Goal: Communication & Community: Share content

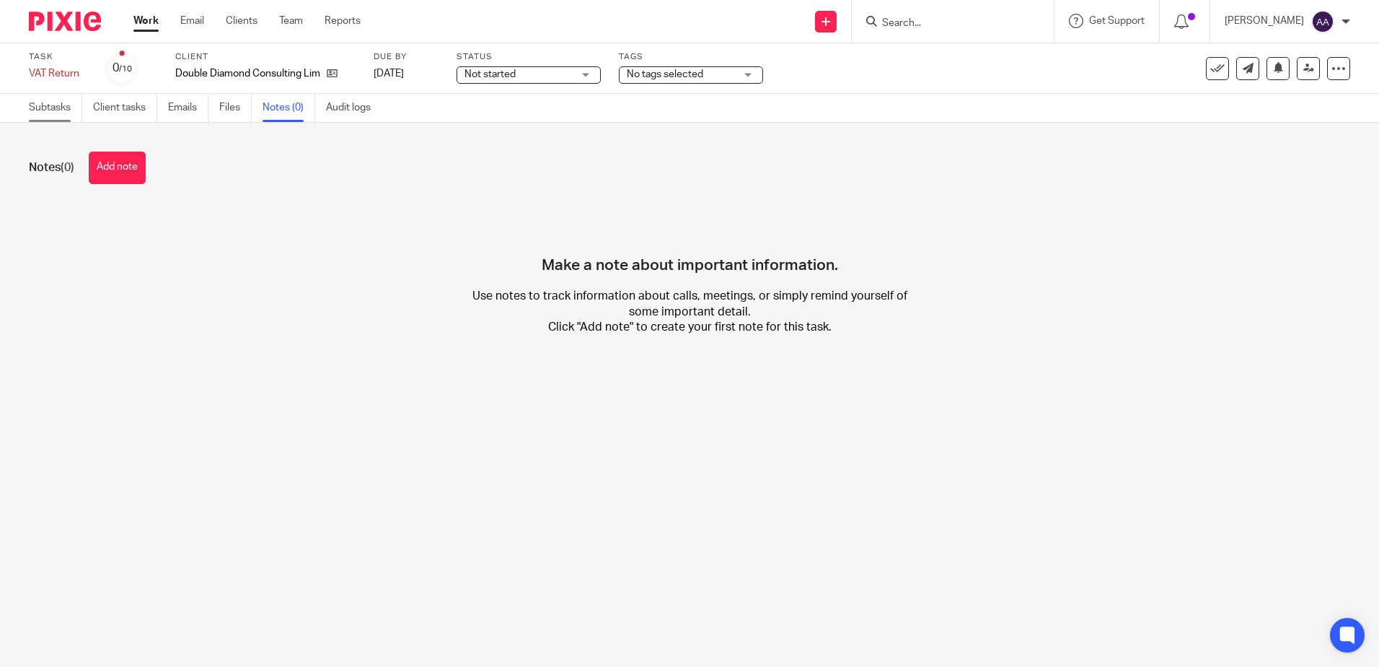
click at [31, 113] on link "Subtasks" at bounding box center [55, 108] width 53 height 28
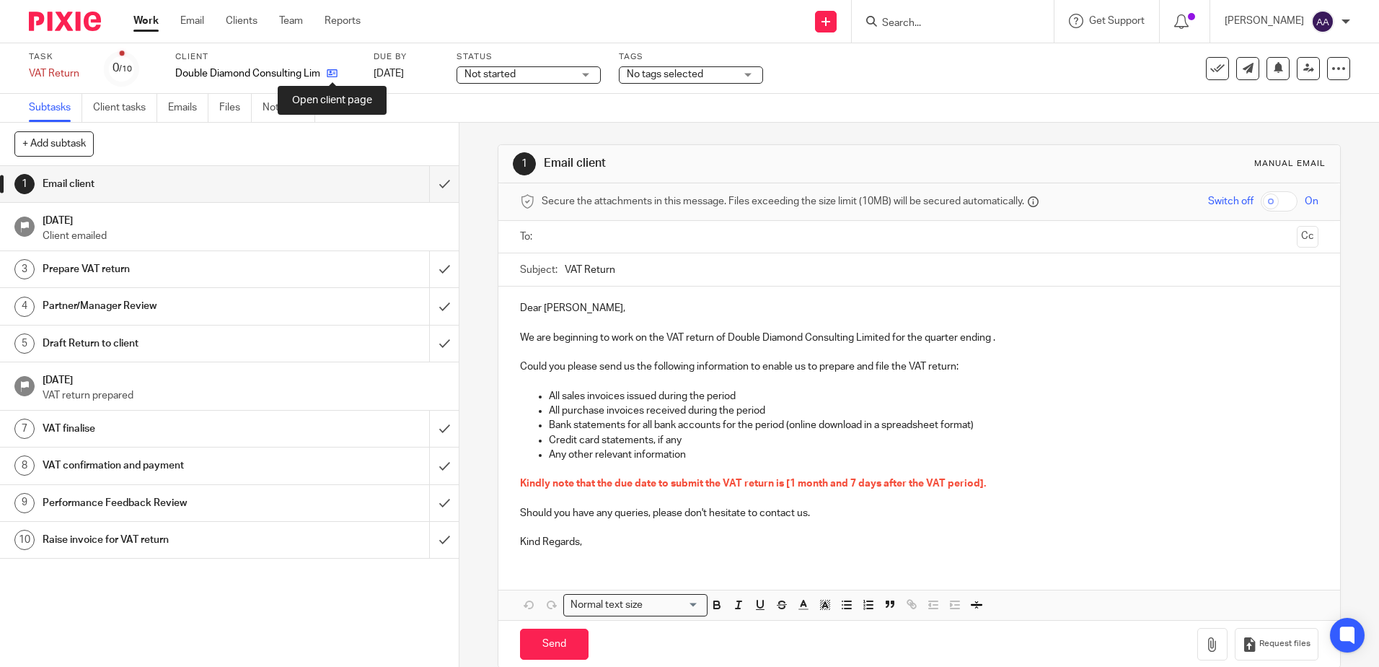
click at [327, 75] on icon at bounding box center [332, 73] width 11 height 11
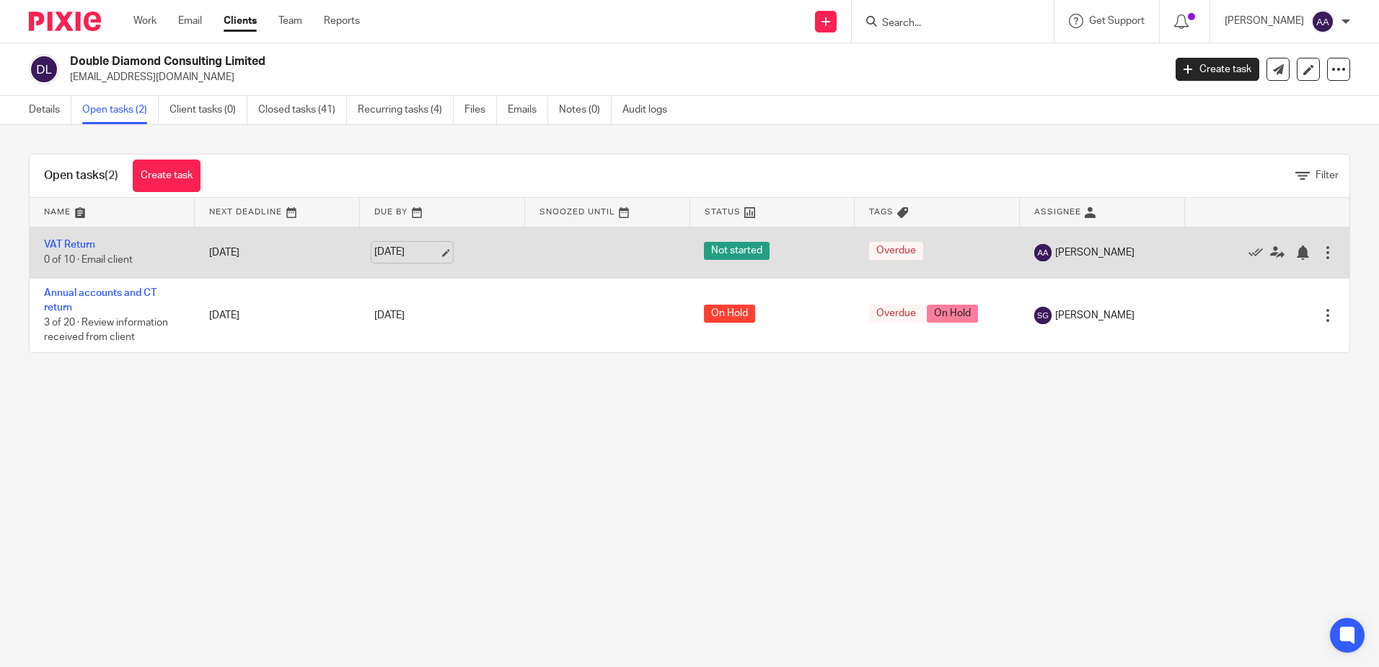
click at [437, 254] on link "[DATE]" at bounding box center [406, 252] width 65 height 15
click at [403, 247] on link "[DATE]" at bounding box center [406, 252] width 65 height 15
click at [387, 252] on link "7 Nov 2025" at bounding box center [406, 252] width 65 height 15
drag, startPoint x: 72, startPoint y: 247, endPoint x: 92, endPoint y: 242, distance: 21.0
click at [72, 247] on link "VAT Return" at bounding box center [69, 244] width 51 height 10
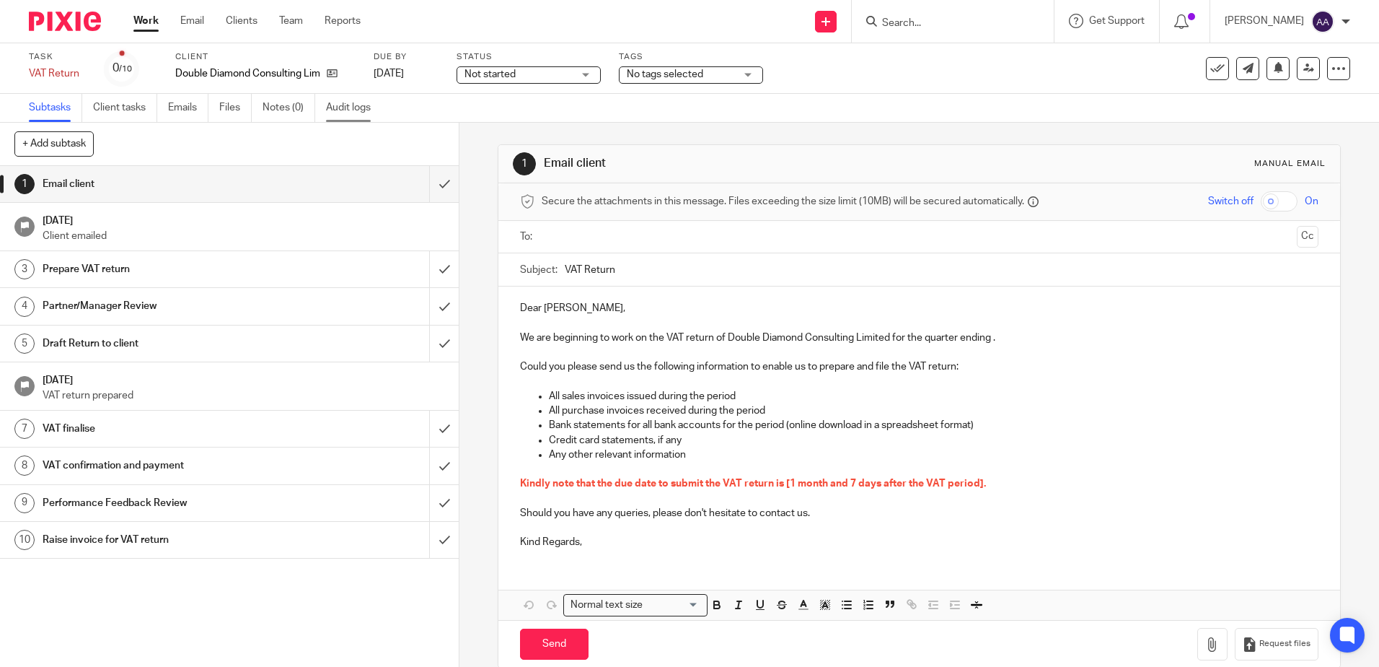
click at [340, 103] on link "Audit logs" at bounding box center [354, 108] width 56 height 28
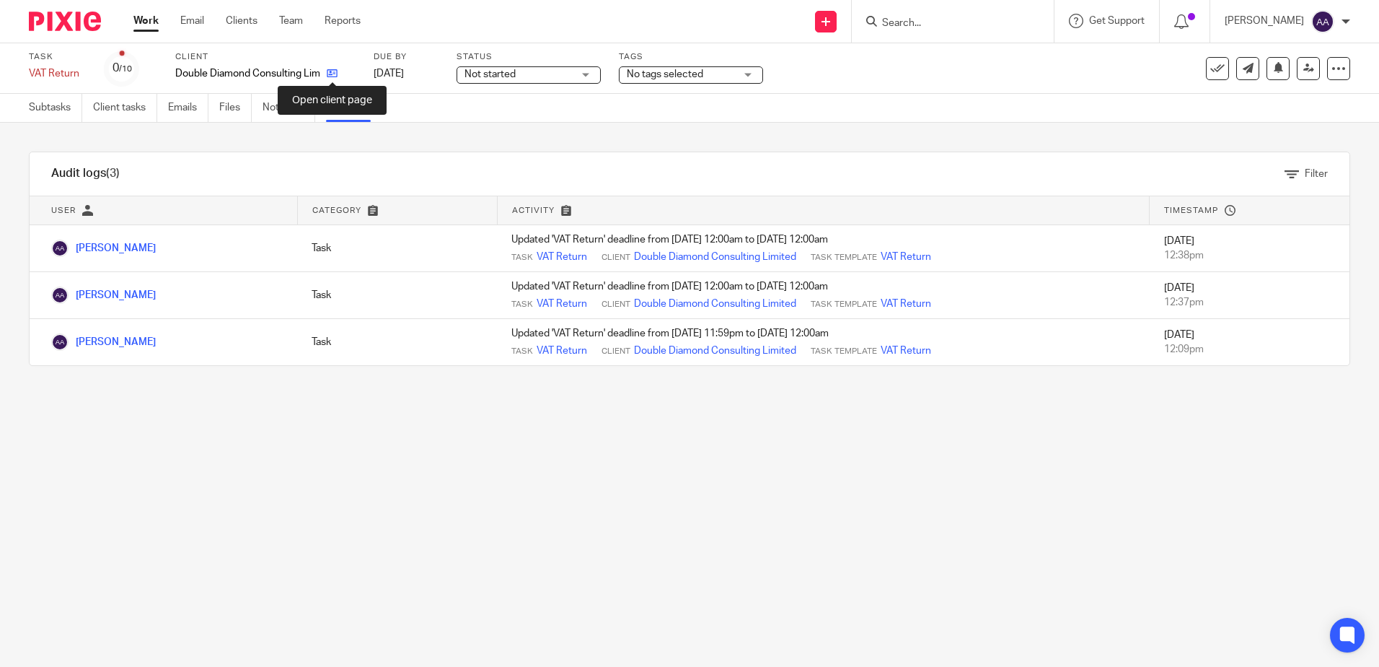
click at [333, 69] on icon at bounding box center [332, 73] width 11 height 11
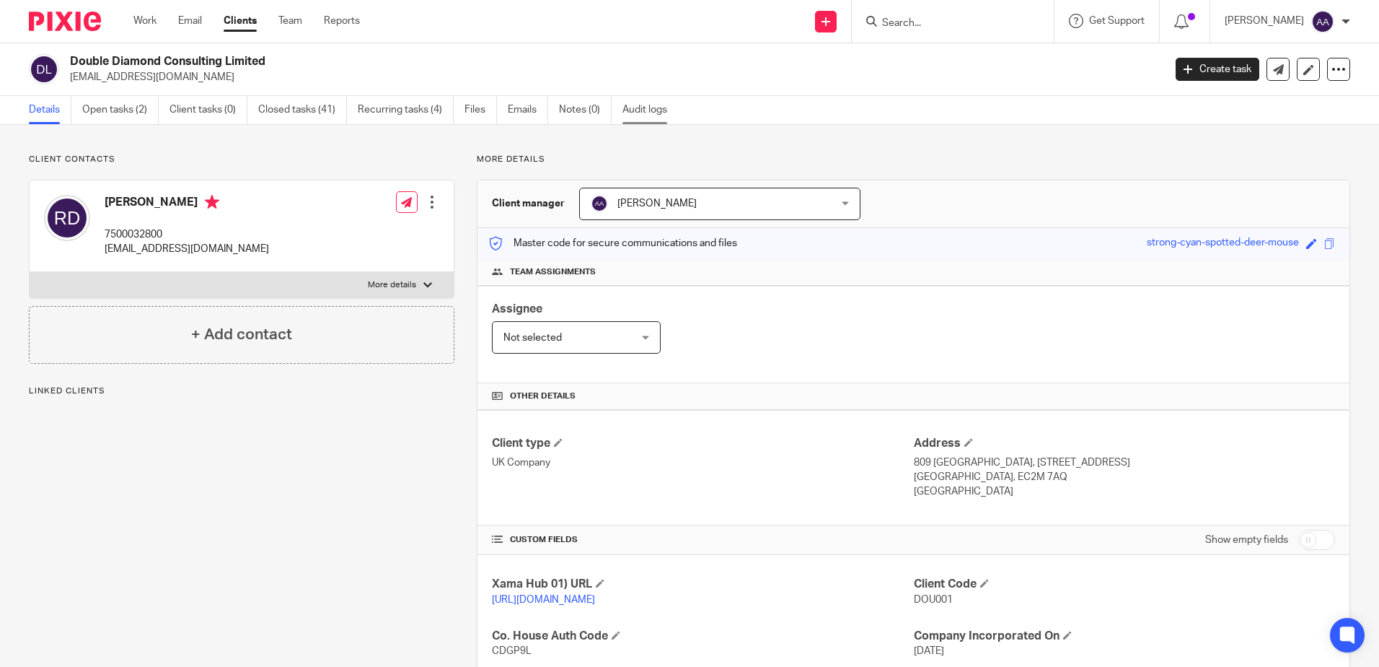
click at [656, 113] on link "Audit logs" at bounding box center [651, 110] width 56 height 28
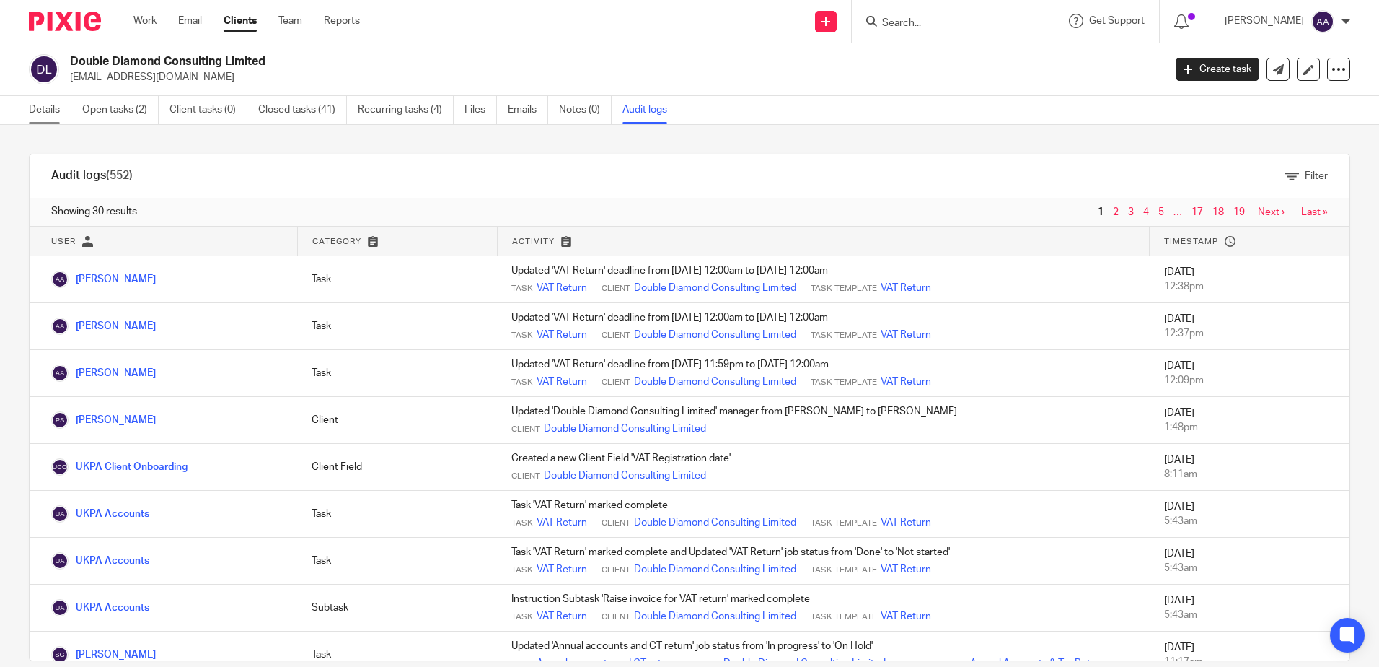
click at [53, 109] on link "Details" at bounding box center [50, 110] width 43 height 28
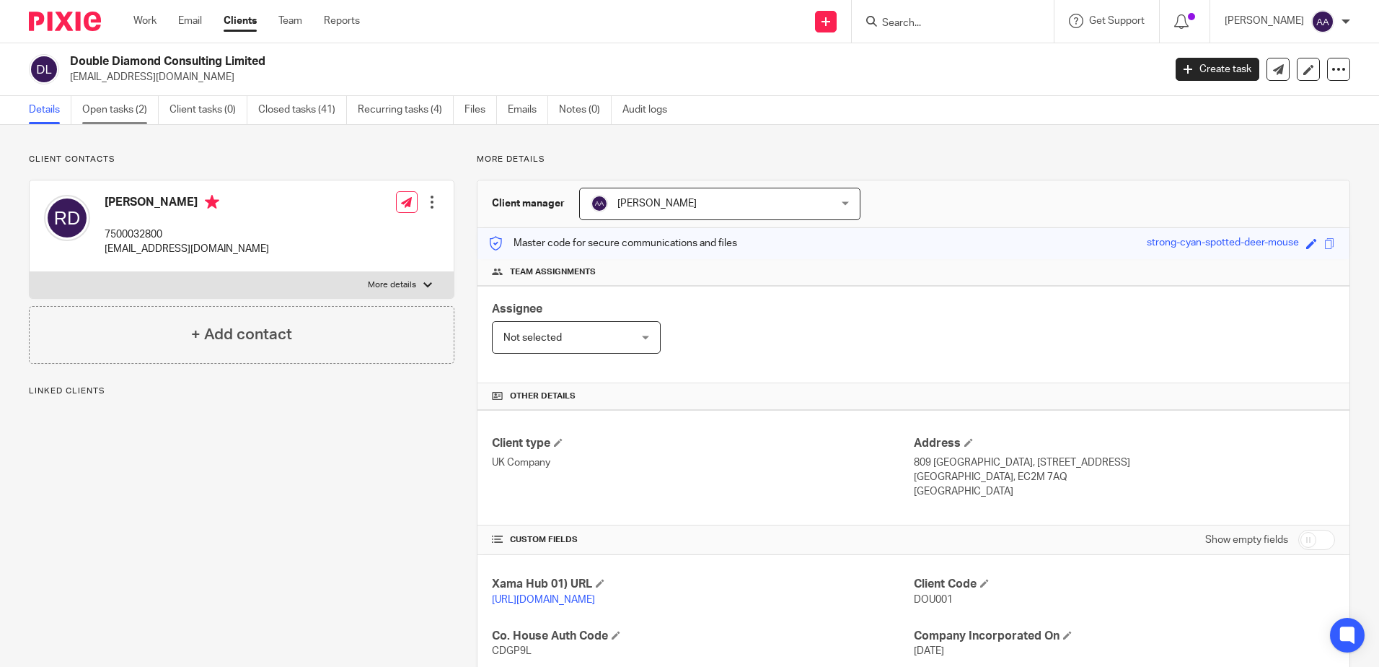
click at [138, 111] on link "Open tasks (2)" at bounding box center [120, 110] width 76 height 28
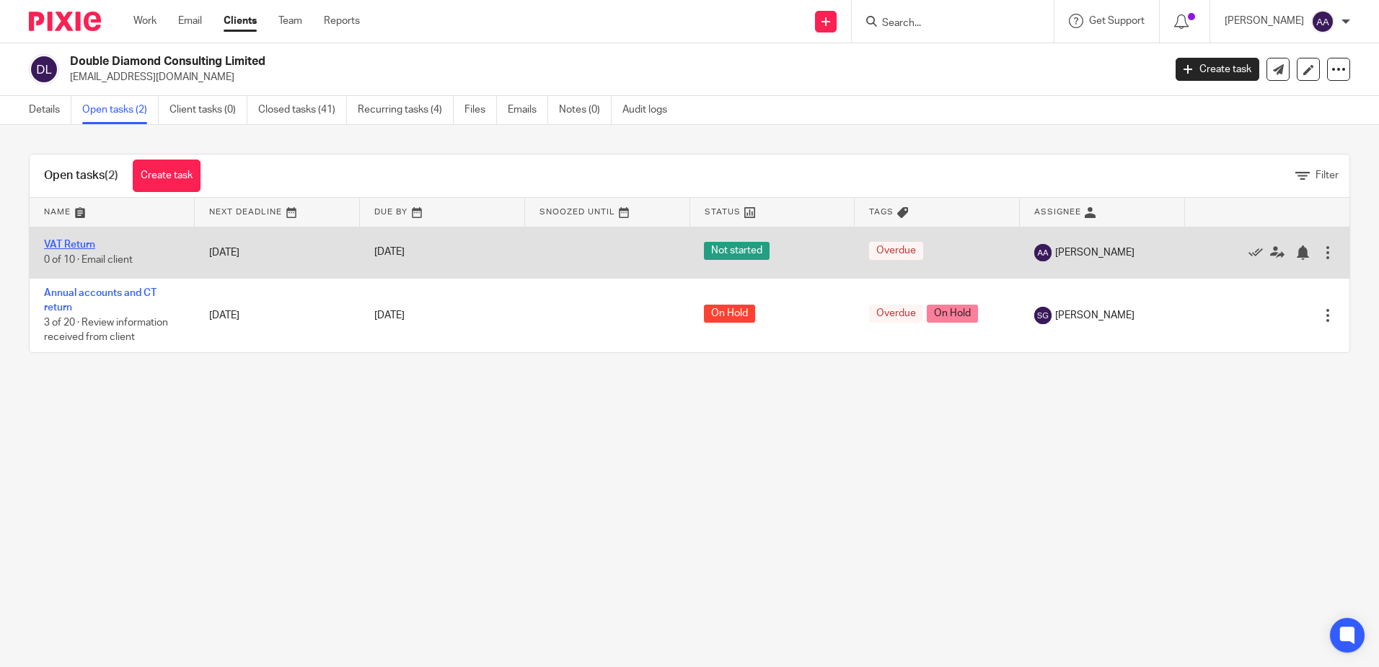
click at [87, 245] on link "VAT Return" at bounding box center [69, 244] width 51 height 10
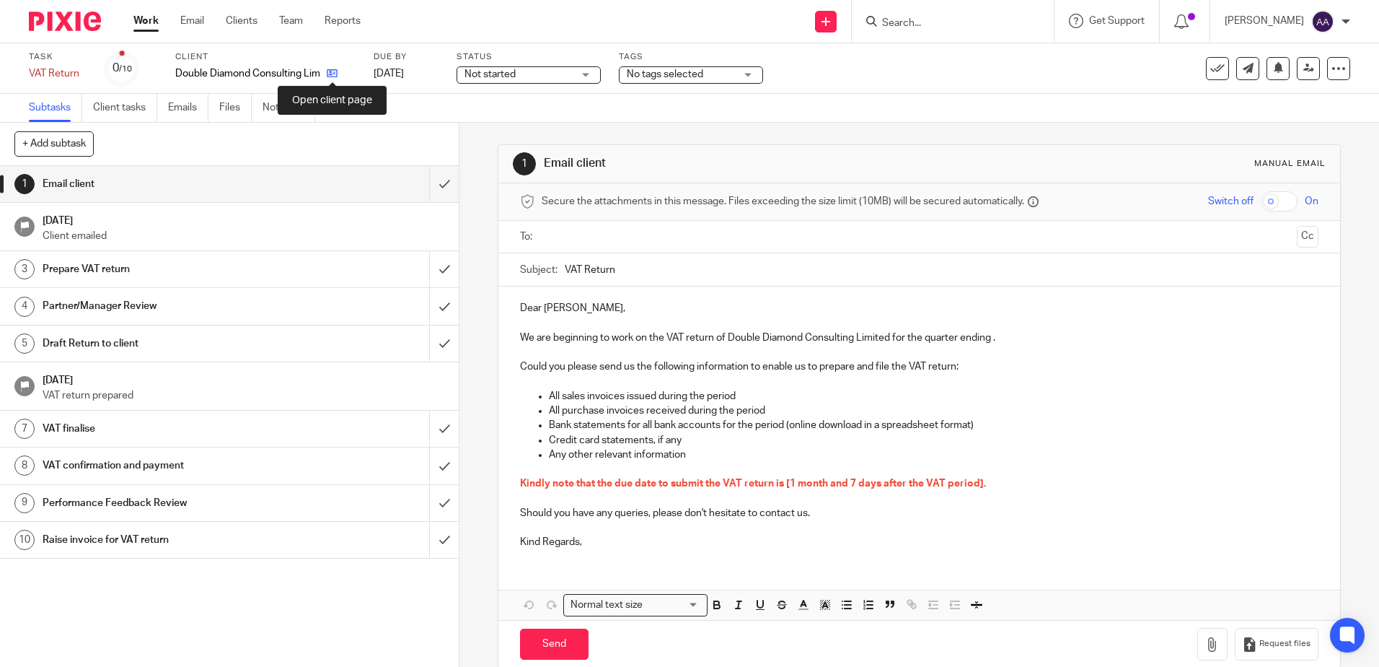
click at [335, 77] on icon at bounding box center [332, 73] width 11 height 11
drag, startPoint x: 785, startPoint y: 485, endPoint x: 892, endPoint y: 486, distance: 106.8
click at [892, 486] on span "Kindly note that the due date to submit the VAT return is [1 month and 7 days a…" at bounding box center [753, 483] width 466 height 10
click at [784, 490] on p "Kindly note that the due date to submit the VAT return is [1 month and 7 days a…" at bounding box center [919, 483] width 798 height 14
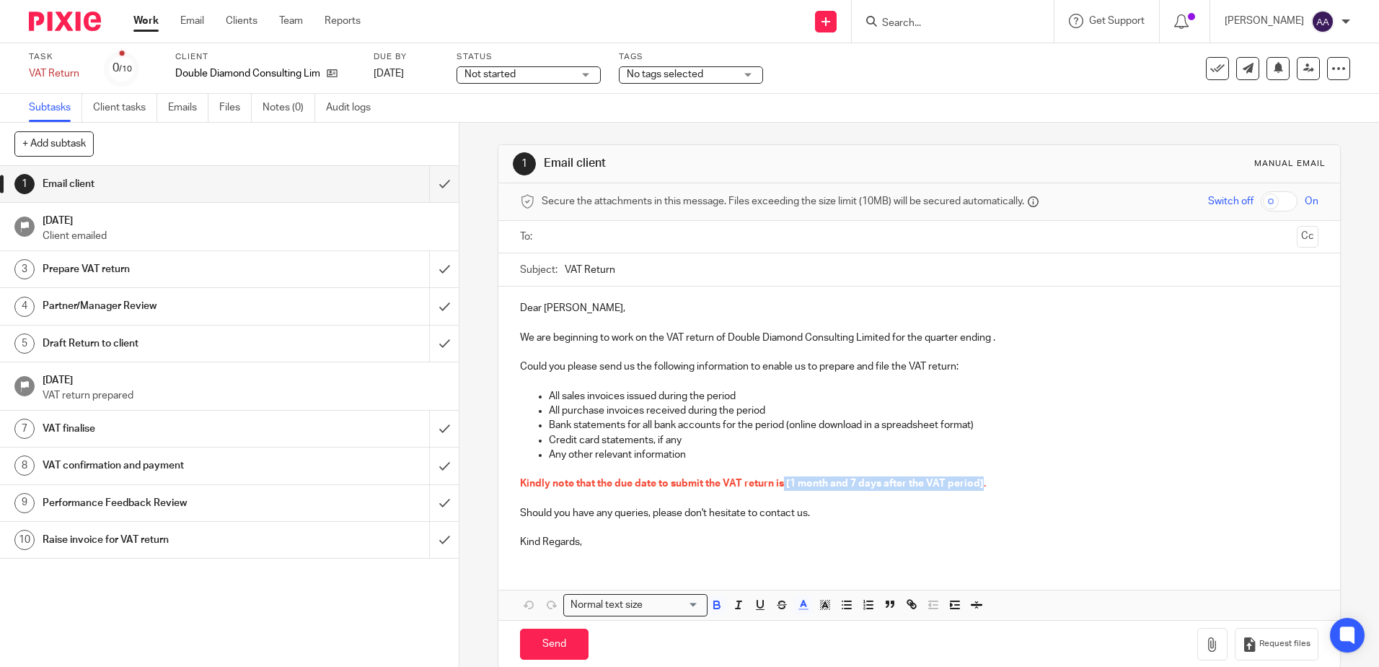
drag, startPoint x: 781, startPoint y: 485, endPoint x: 979, endPoint y: 481, distance: 197.7
click at [979, 481] on span "Kindly note that the due date to submit the VAT return is [1 month and 7 days a…" at bounding box center [753, 483] width 466 height 10
click at [546, 543] on p "Kind Regards," at bounding box center [919, 542] width 798 height 14
click at [590, 541] on p "Kind regards," at bounding box center [919, 542] width 798 height 14
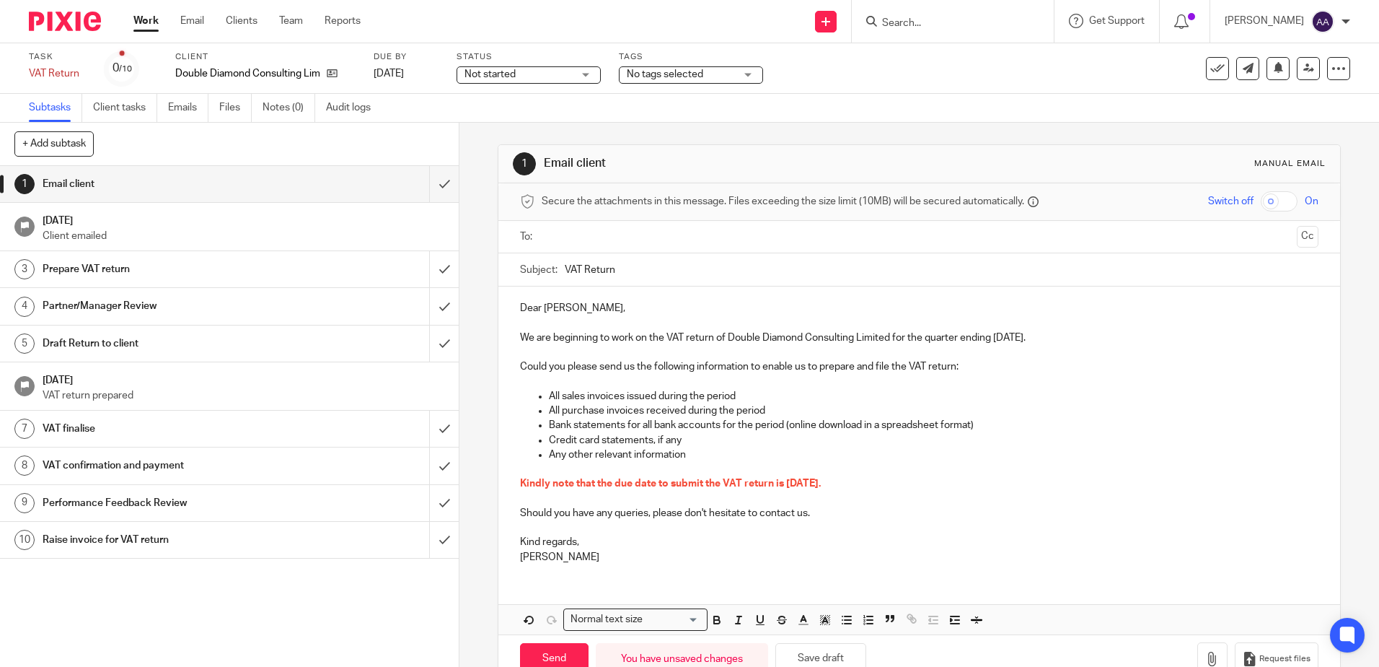
click at [780, 247] on ul at bounding box center [919, 237] width 753 height 24
click at [777, 245] on ul at bounding box center [919, 237] width 753 height 24
click at [775, 234] on input "text" at bounding box center [919, 237] width 744 height 17
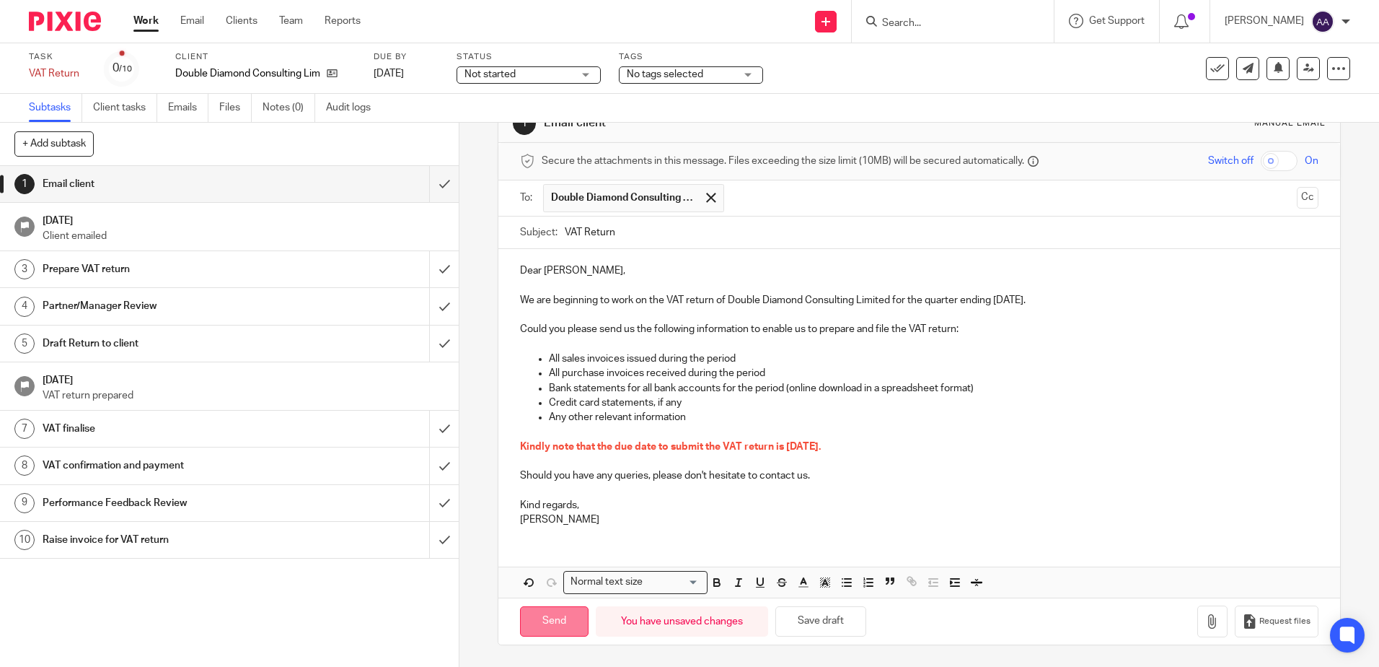
click at [571, 615] on input "Send" at bounding box center [554, 621] width 69 height 31
type input "Sent"
click at [240, 227] on h1 "9 Sep 2025" at bounding box center [244, 219] width 403 height 18
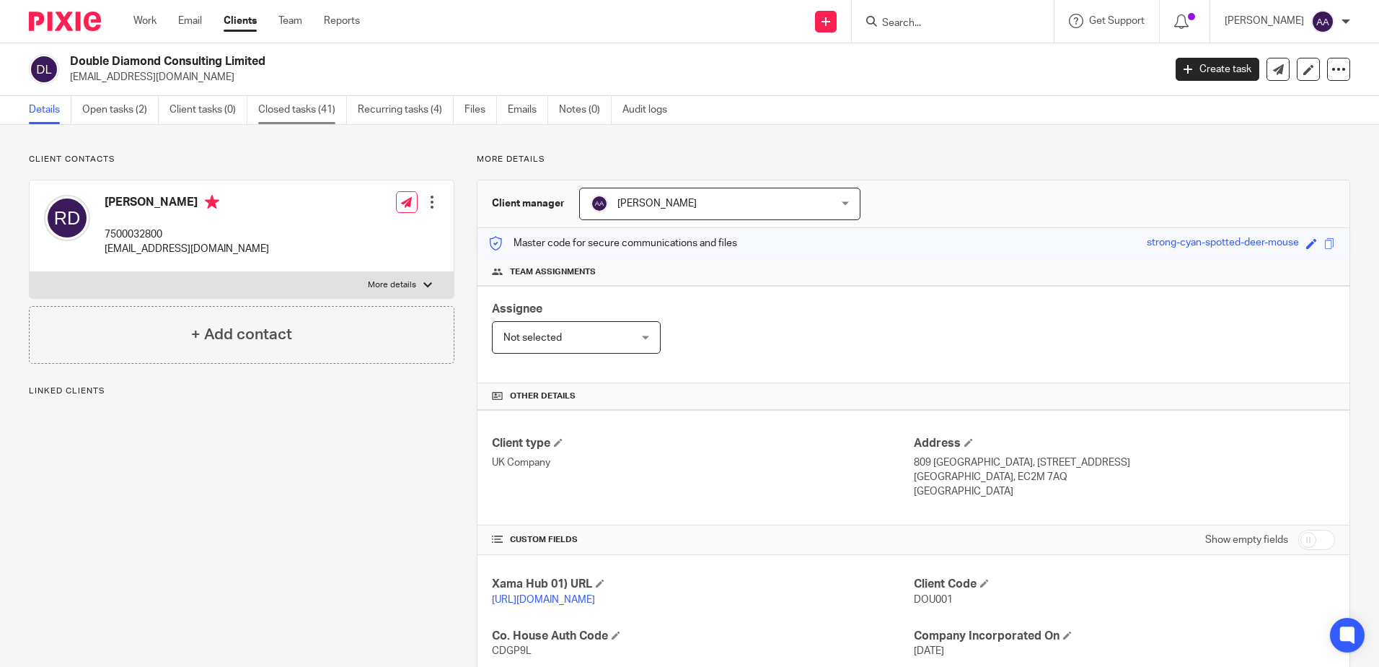
click at [309, 110] on link "Closed tasks (41)" at bounding box center [302, 110] width 89 height 28
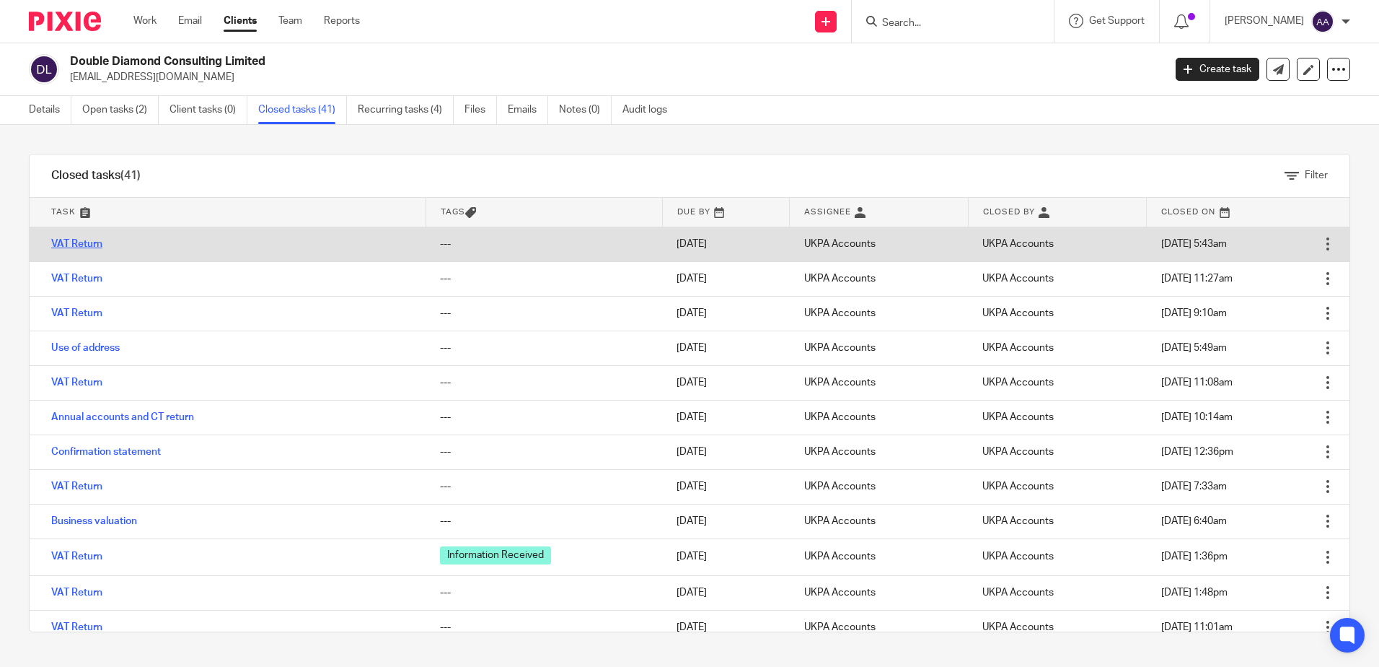
click at [94, 244] on link "VAT Return" at bounding box center [76, 244] width 51 height 10
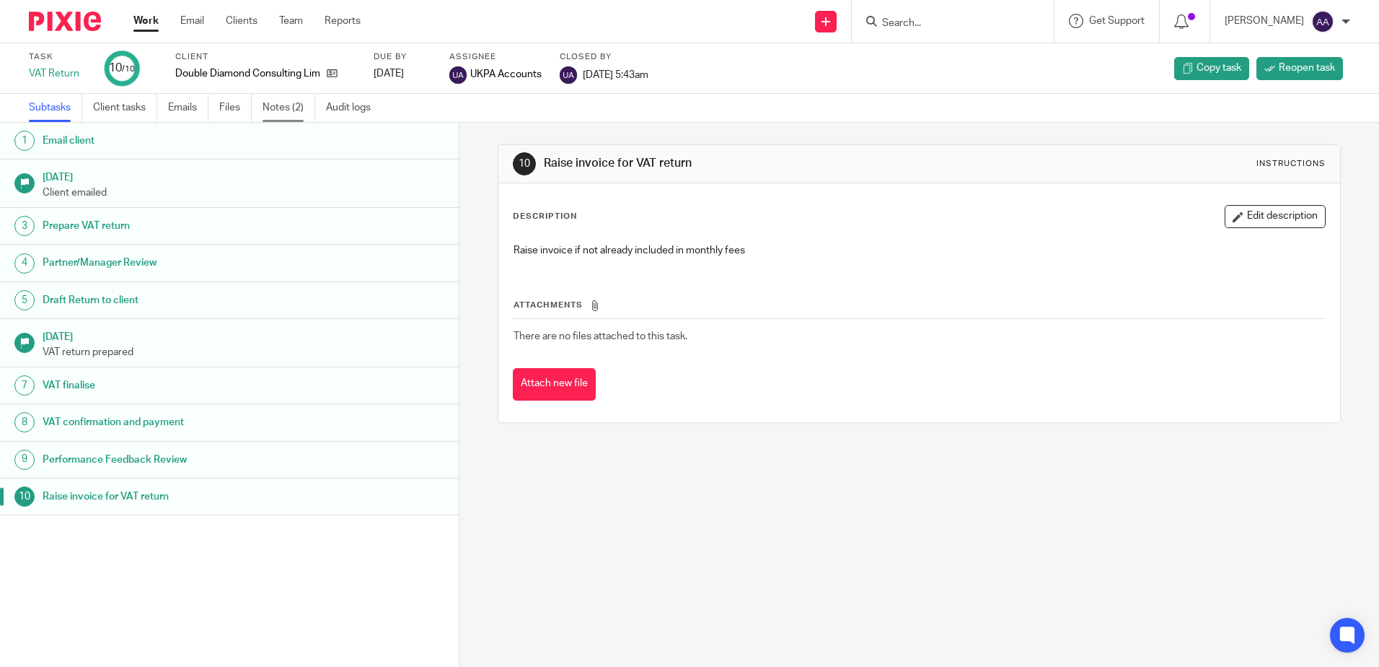
click at [279, 104] on link "Notes (2)" at bounding box center [289, 108] width 53 height 28
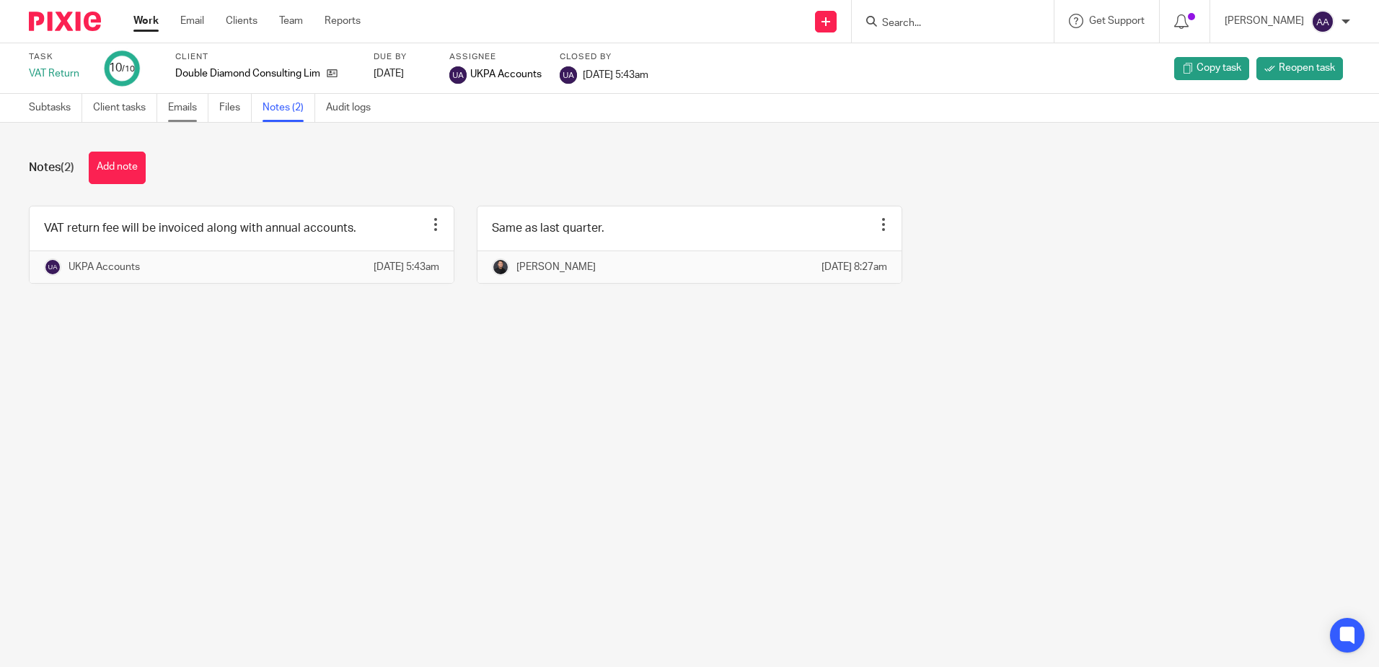
click at [176, 105] on link "Emails" at bounding box center [188, 108] width 40 height 28
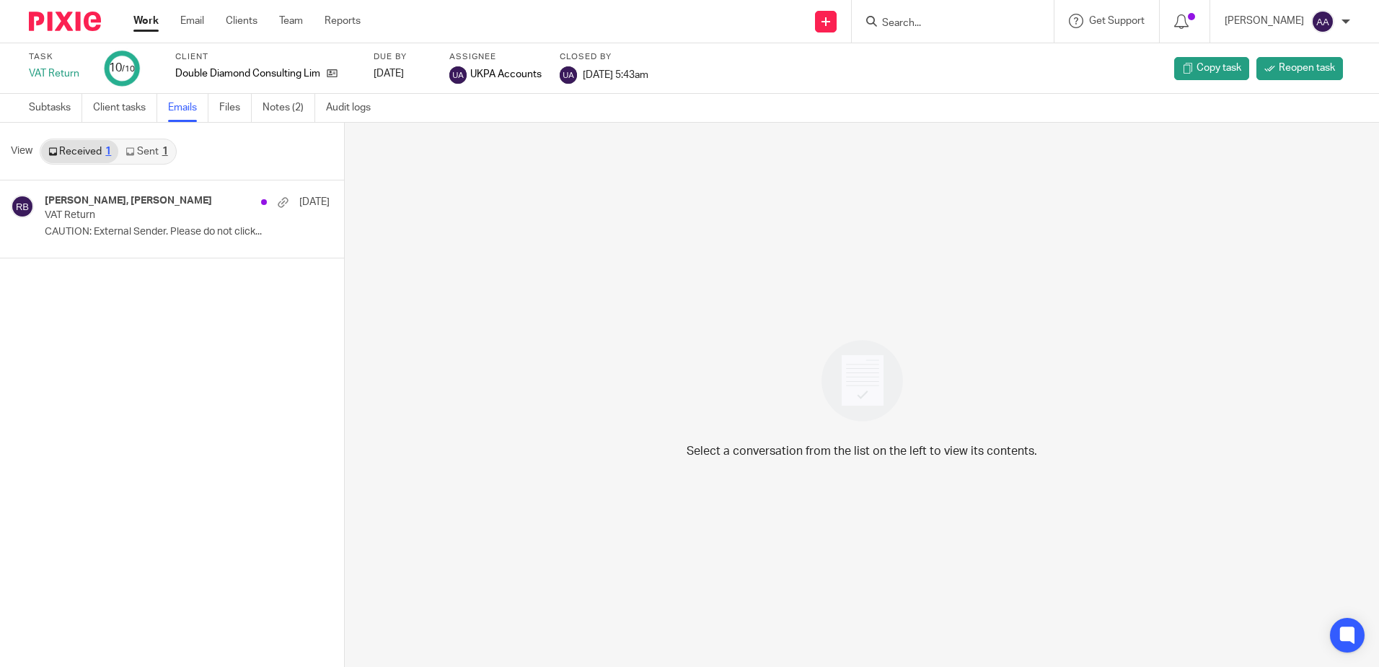
click at [147, 155] on link "Sent 1" at bounding box center [146, 151] width 56 height 23
click at [147, 153] on link "Sent 1" at bounding box center [146, 151] width 56 height 23
click at [136, 204] on h4 "Raman Bogati, Richard Dupoy" at bounding box center [128, 201] width 166 height 12
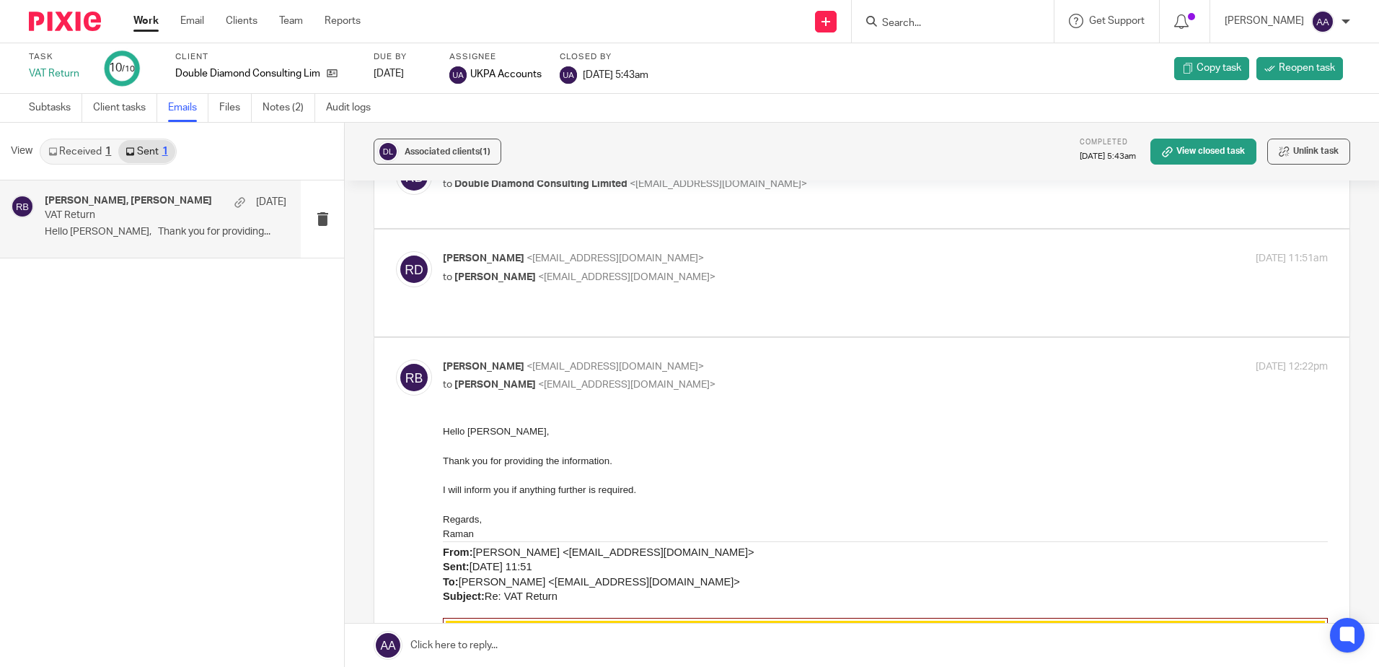
scroll to position [144, 0]
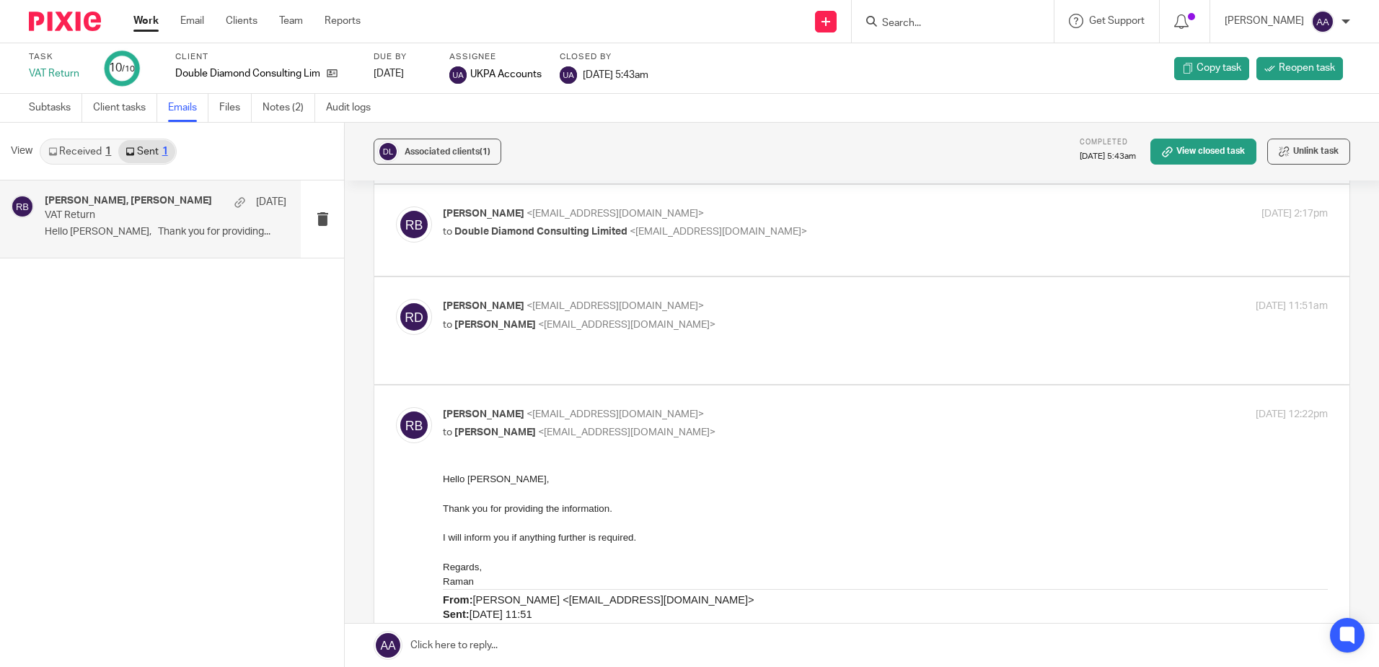
click at [644, 320] on p "to Raman Bogati <raman@ukpa.co.uk>" at bounding box center [738, 324] width 590 height 15
checkbox input "true"
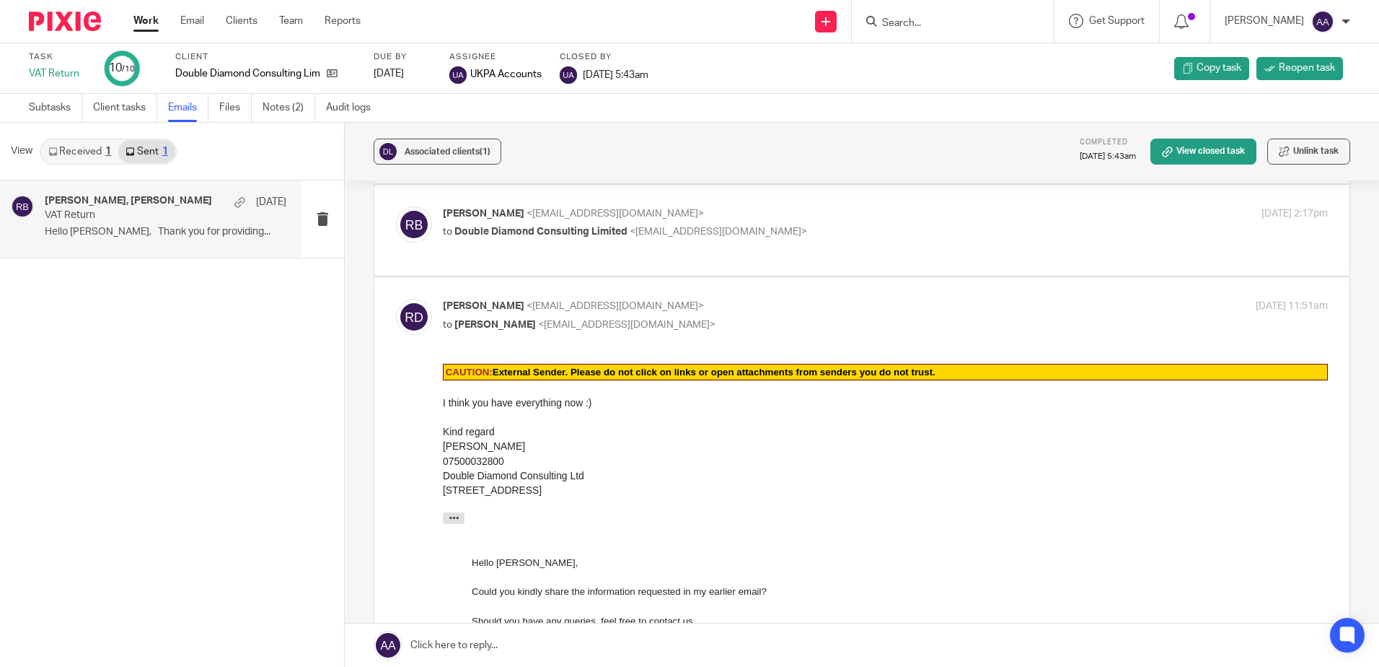
scroll to position [0, 0]
click at [638, 244] on div "Raman Bogati <raman@ukpa.co.uk> to Double Diamond Consulting Limited <doubledia…" at bounding box center [862, 230] width 932 height 48
click at [641, 228] on span "<doublediamondconsultancy@gmail.com>" at bounding box center [718, 232] width 177 height 10
checkbox input "true"
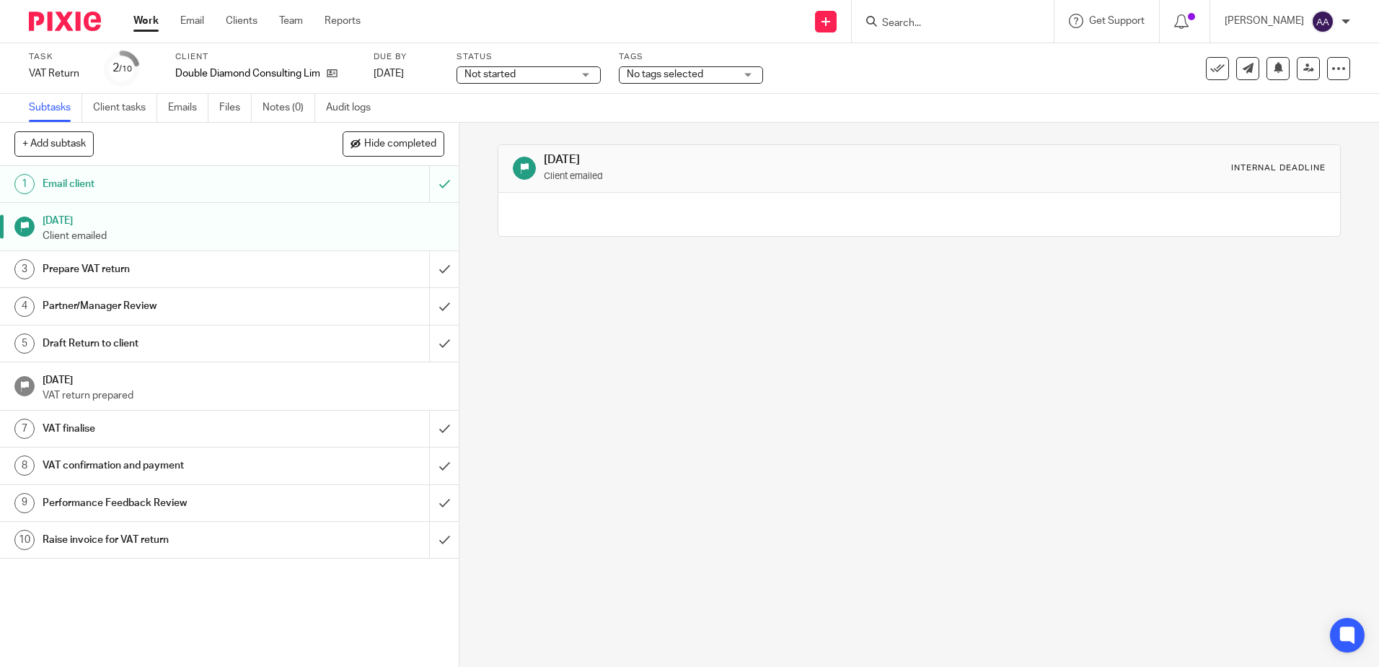
click at [988, 27] on input "Search" at bounding box center [946, 23] width 130 height 13
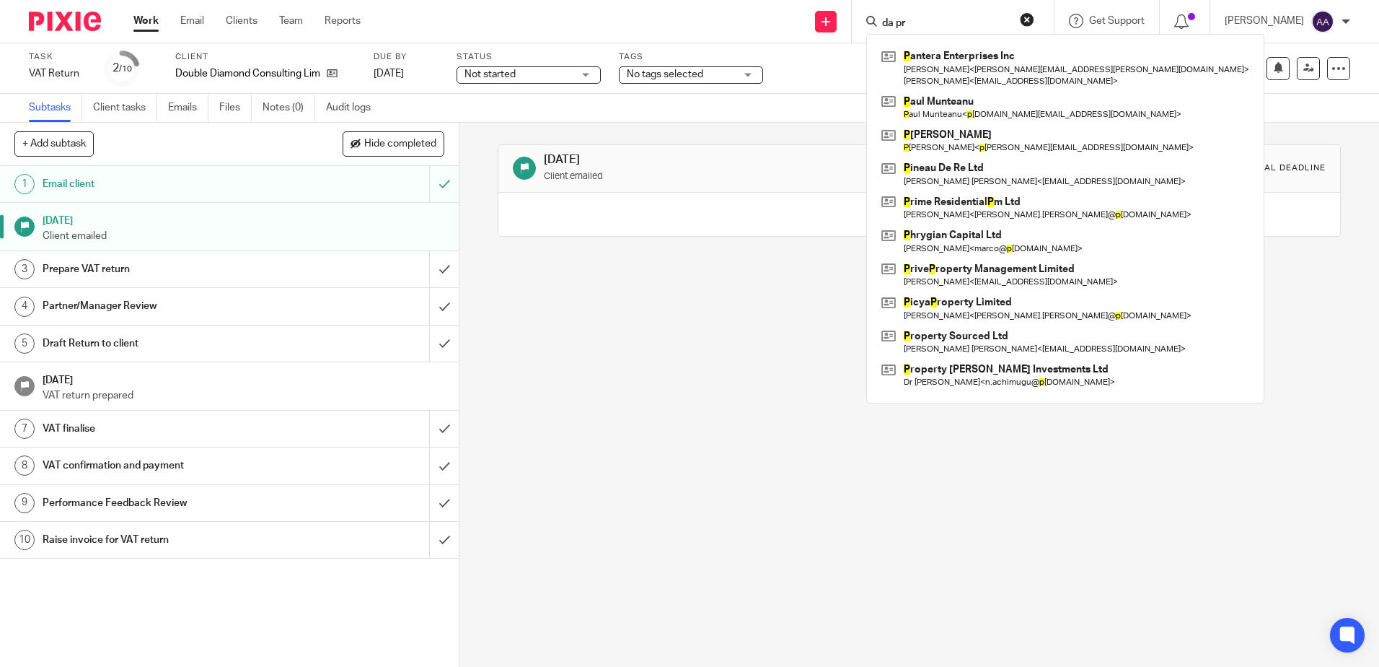
type input "da pro"
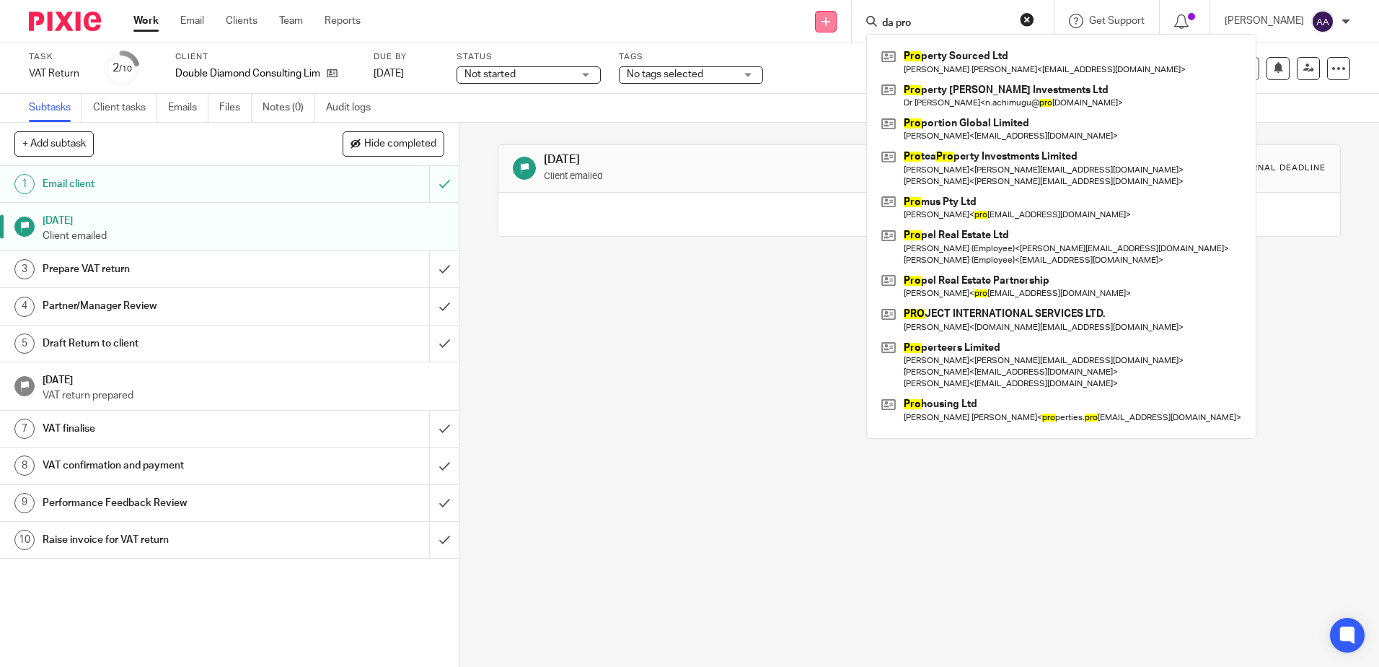
drag, startPoint x: 944, startPoint y: 22, endPoint x: 838, endPoint y: 29, distance: 105.5
click at [838, 29] on div "Send new email Create task Add client da pro Pro perty Sourced Ltd [PERSON_NAME…" at bounding box center [880, 21] width 997 height 43
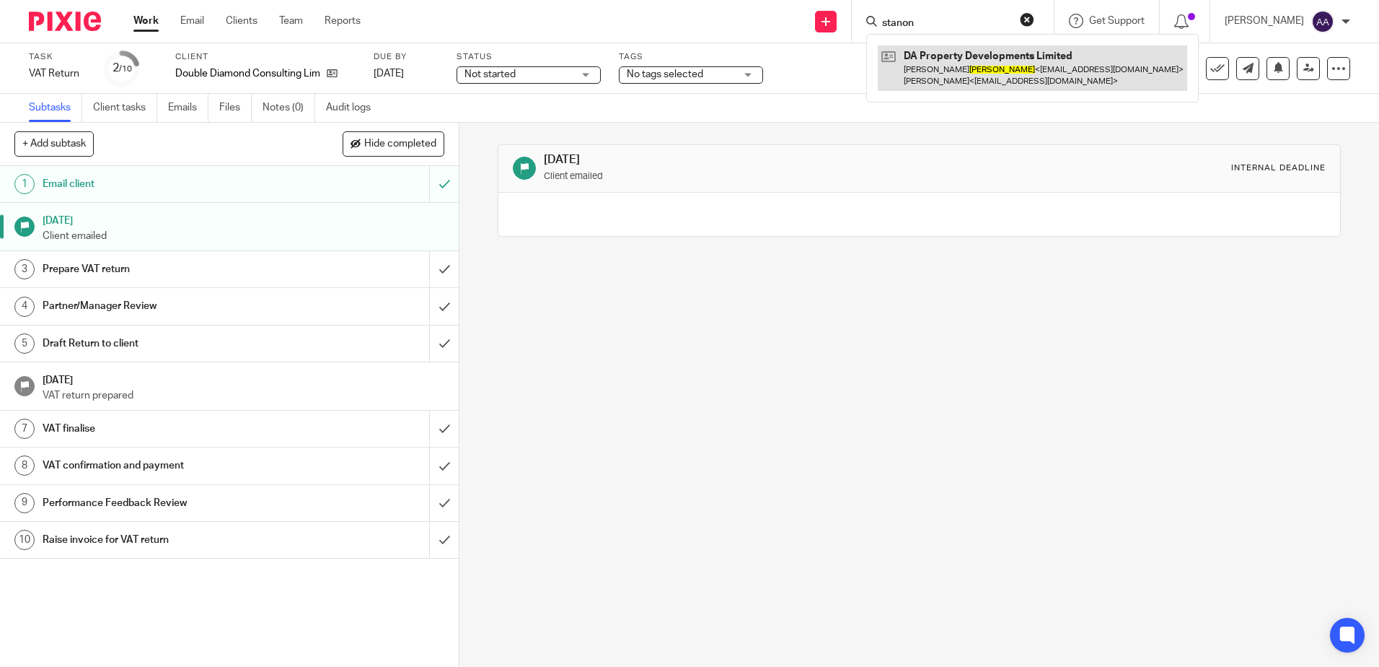
type input "stanon"
click at [964, 48] on link at bounding box center [1032, 67] width 309 height 45
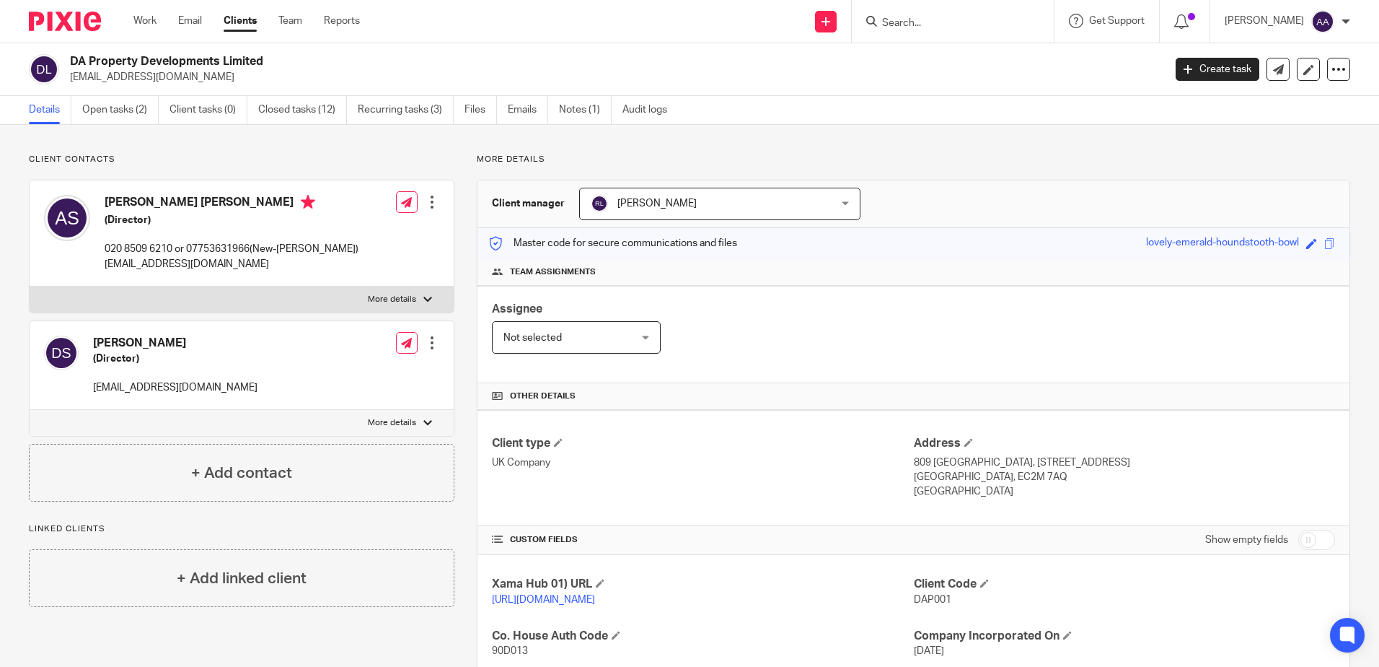
click at [975, 28] on input "Search" at bounding box center [946, 23] width 130 height 13
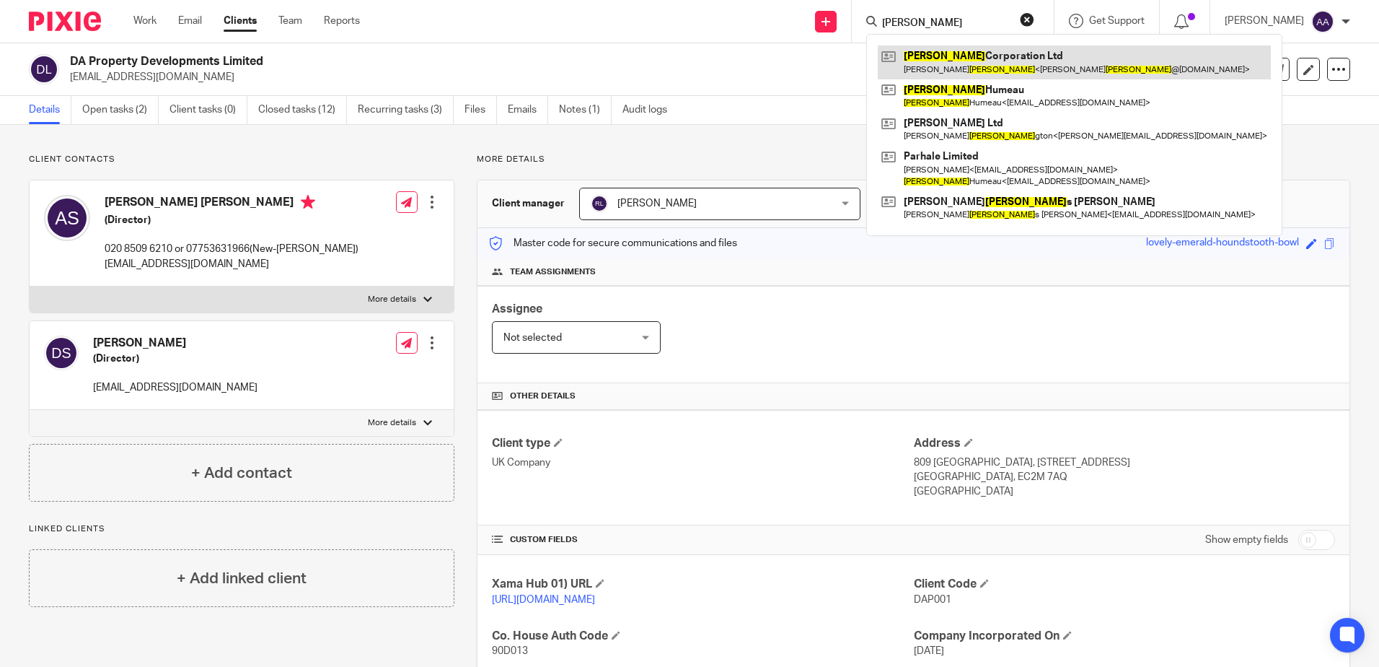
type input "[PERSON_NAME]"
click at [969, 48] on link at bounding box center [1074, 61] width 393 height 33
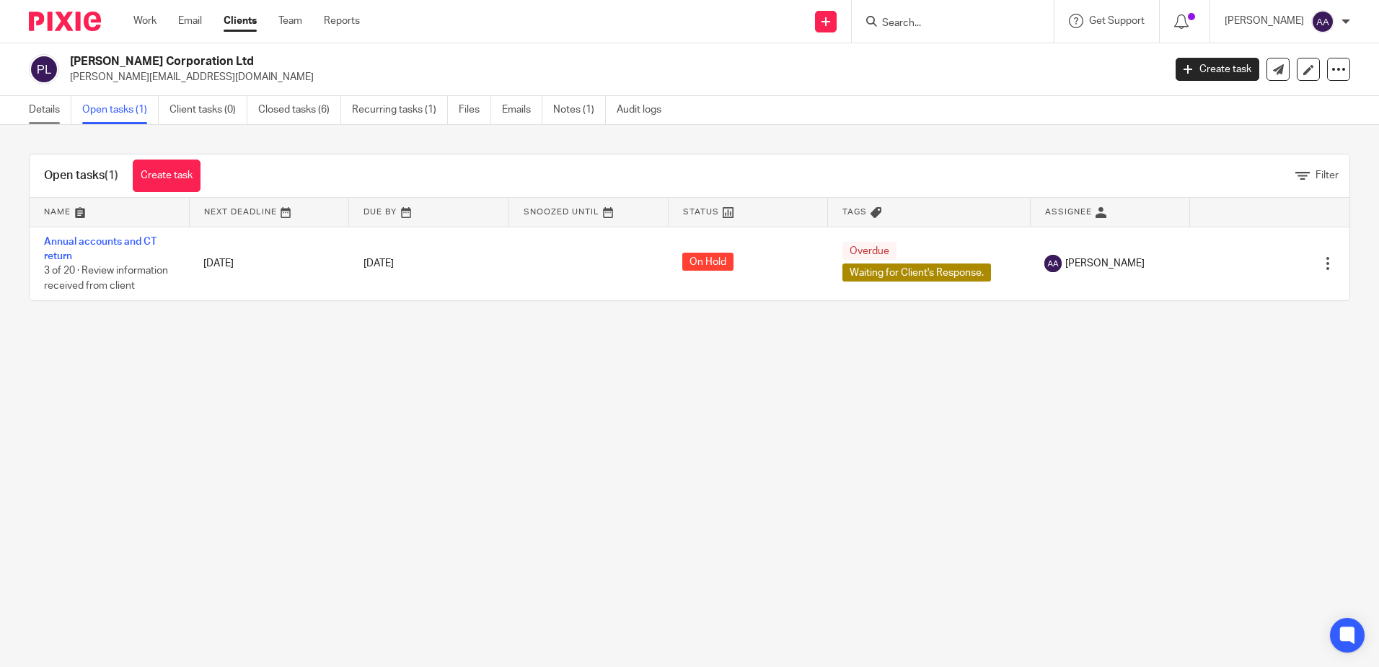
click at [48, 115] on link "Details" at bounding box center [50, 110] width 43 height 28
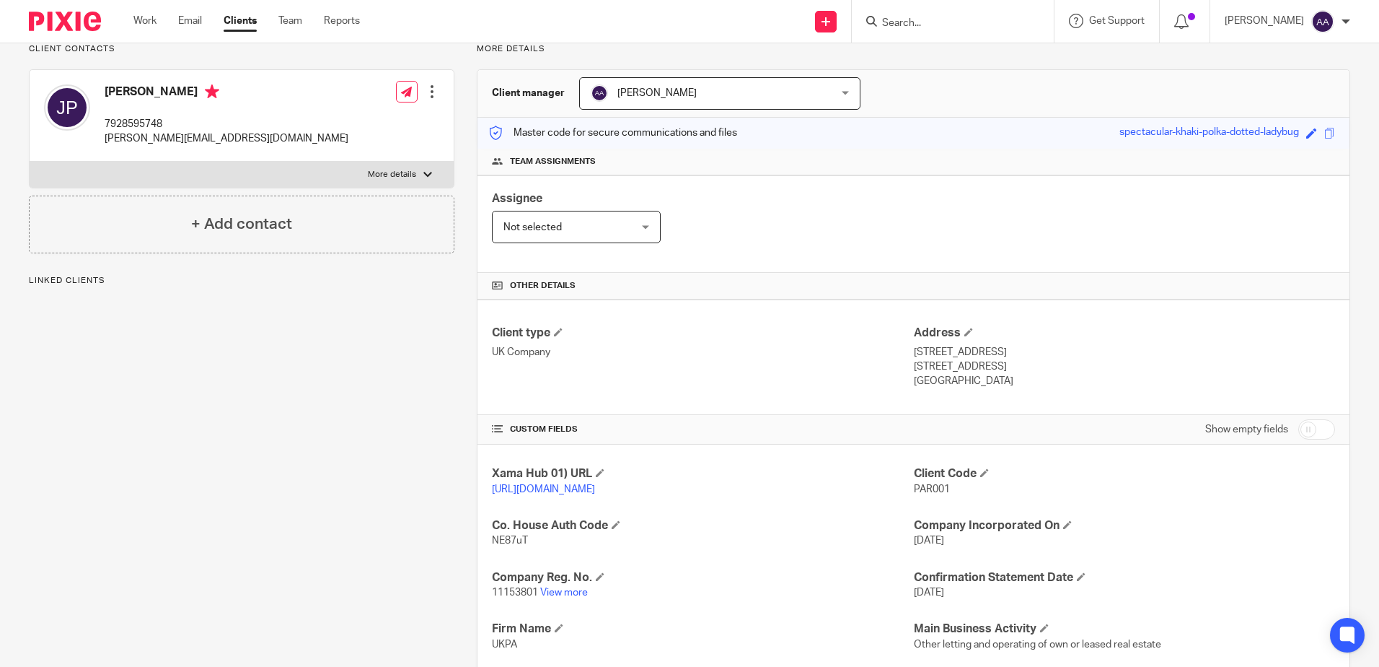
scroll to position [289, 0]
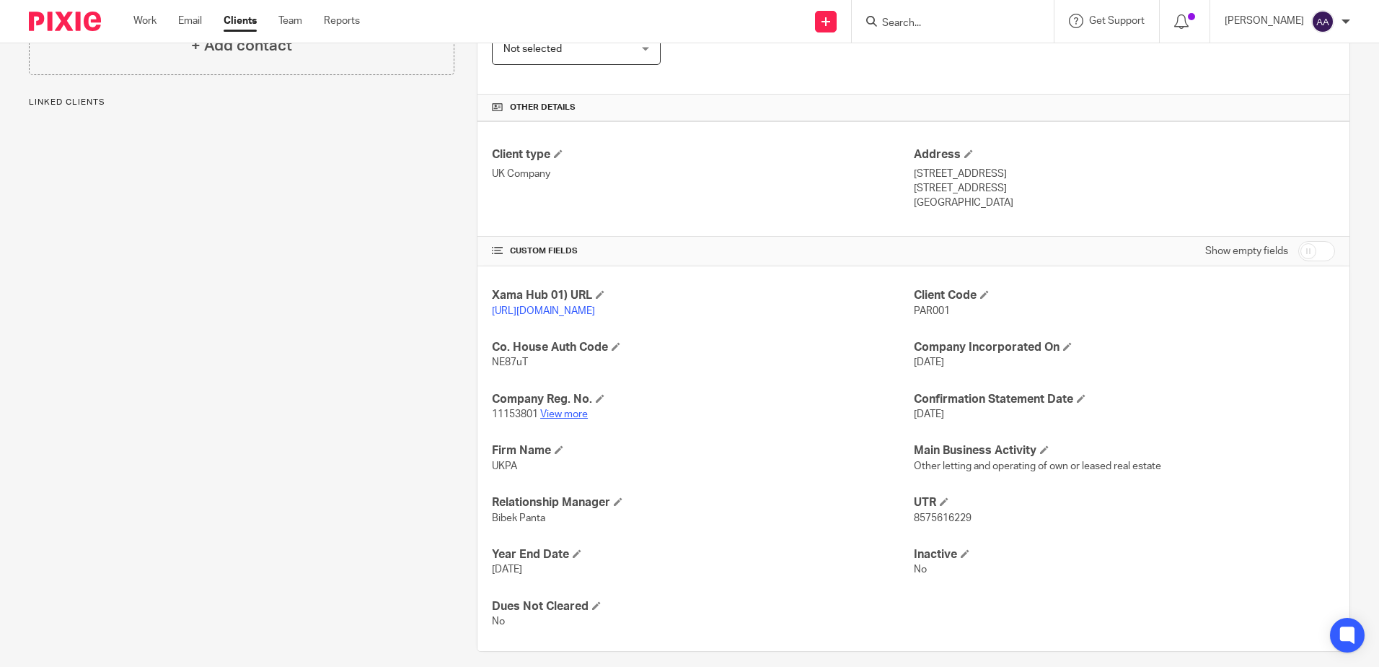
click at [572, 419] on link "View more" at bounding box center [564, 414] width 48 height 10
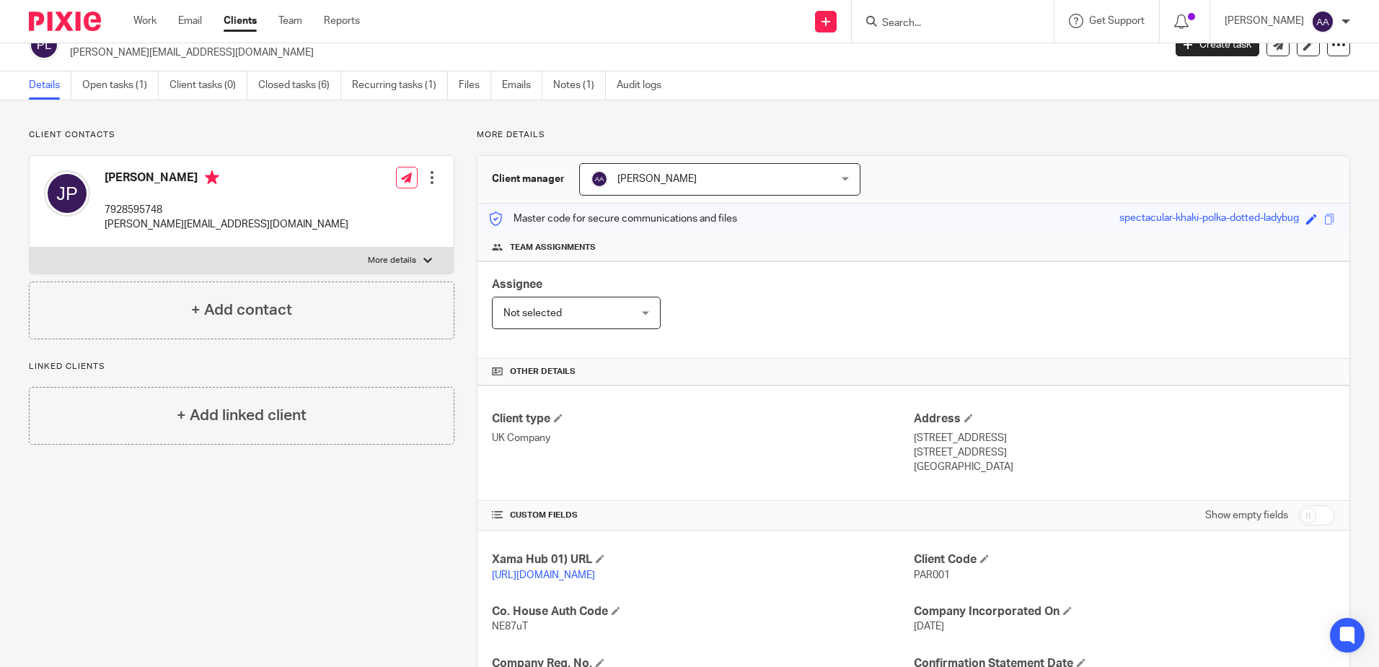
scroll to position [0, 0]
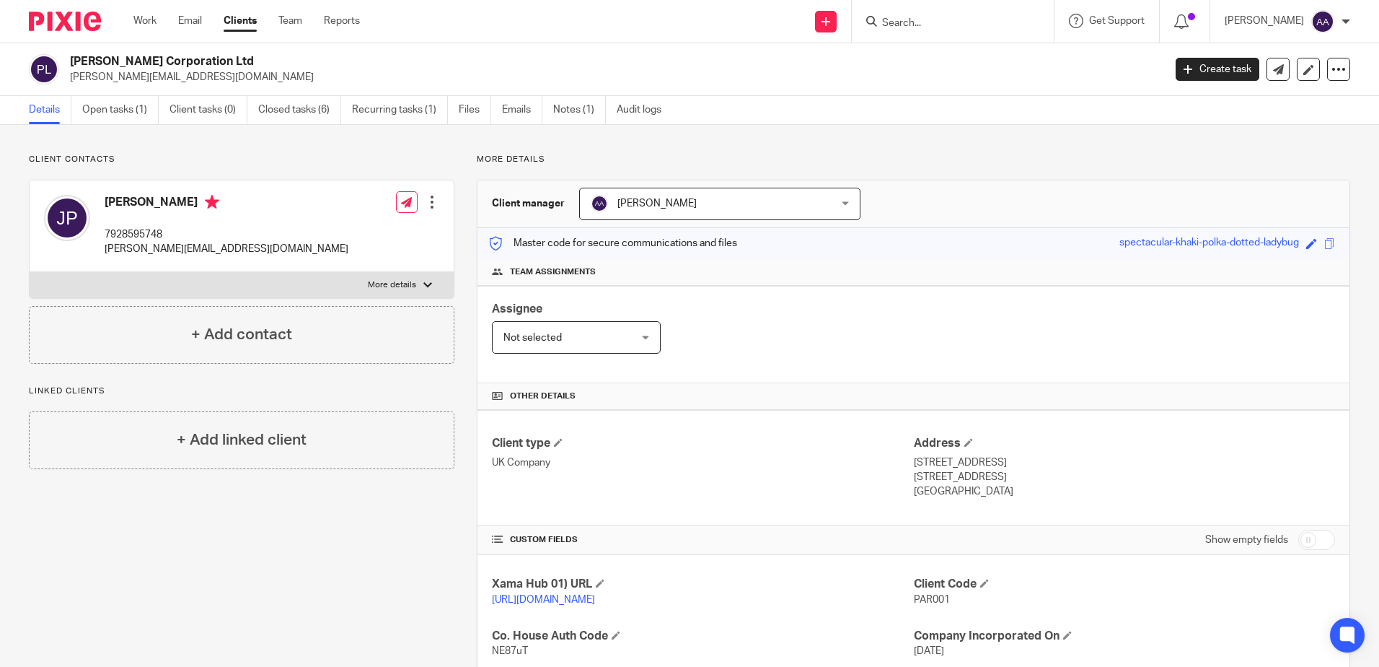
click at [55, 22] on img at bounding box center [65, 21] width 72 height 19
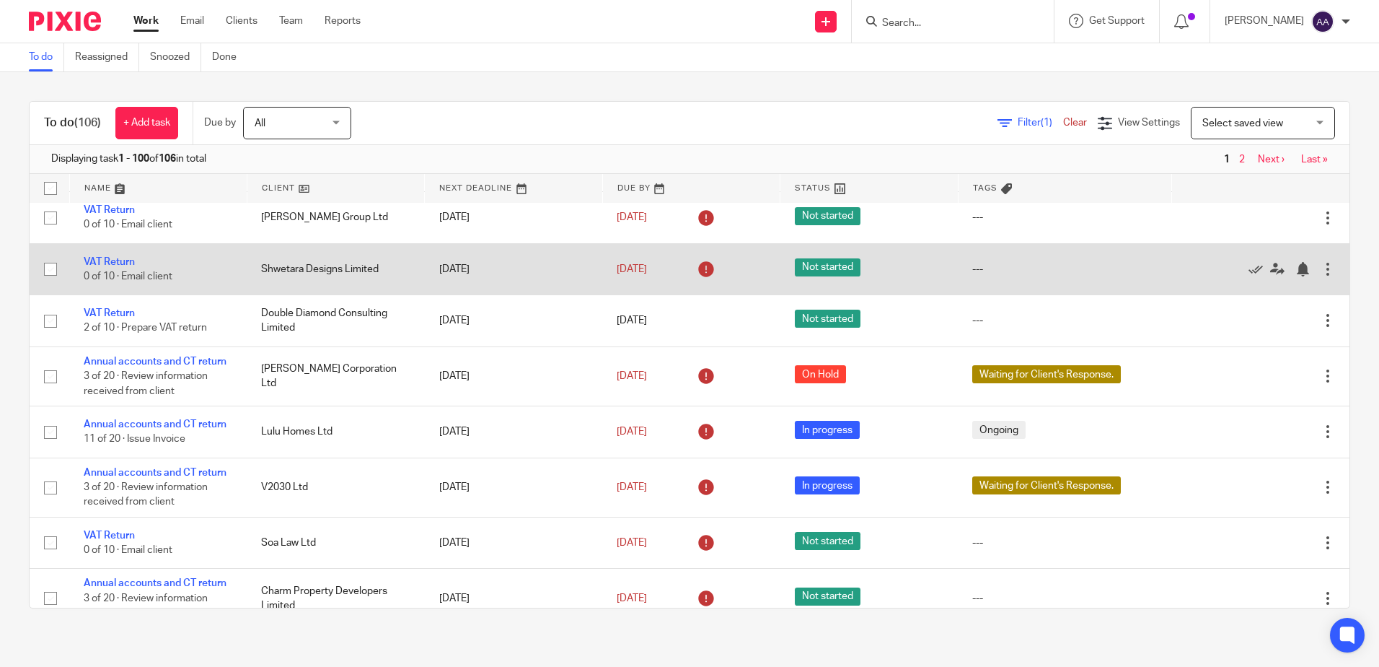
scroll to position [1515, 0]
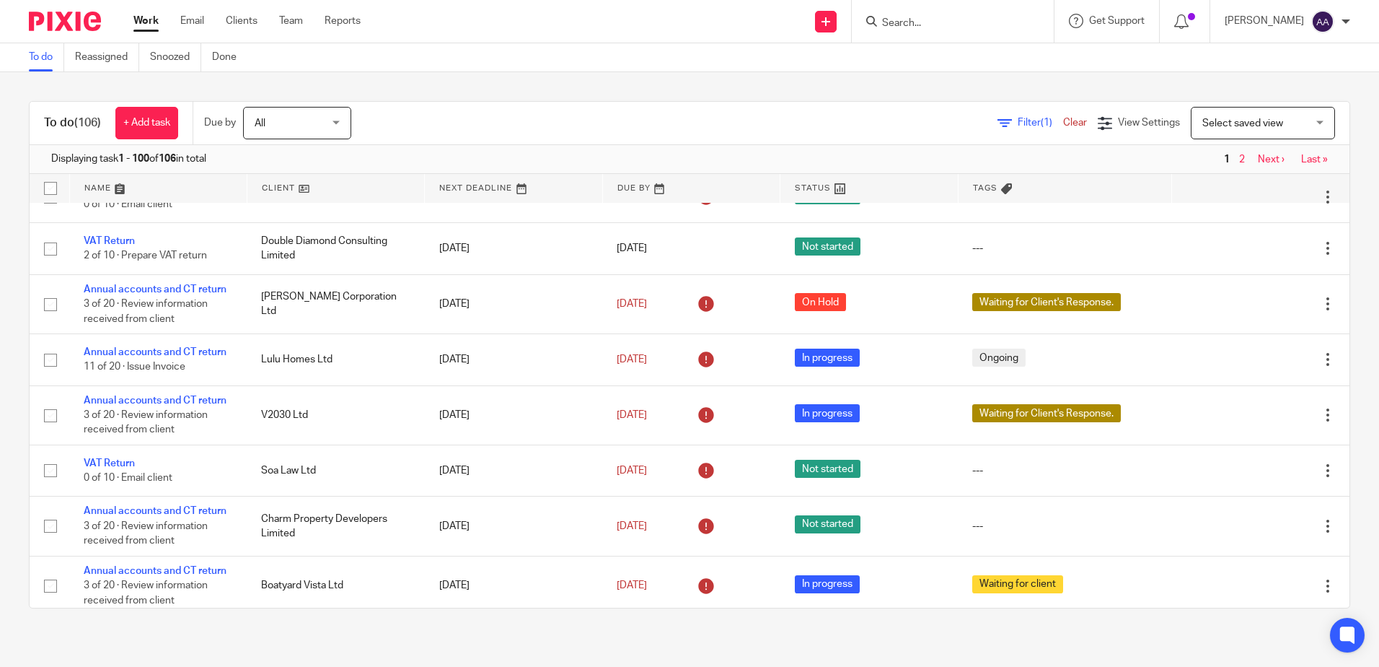
click at [921, 25] on input "Search" at bounding box center [946, 23] width 130 height 13
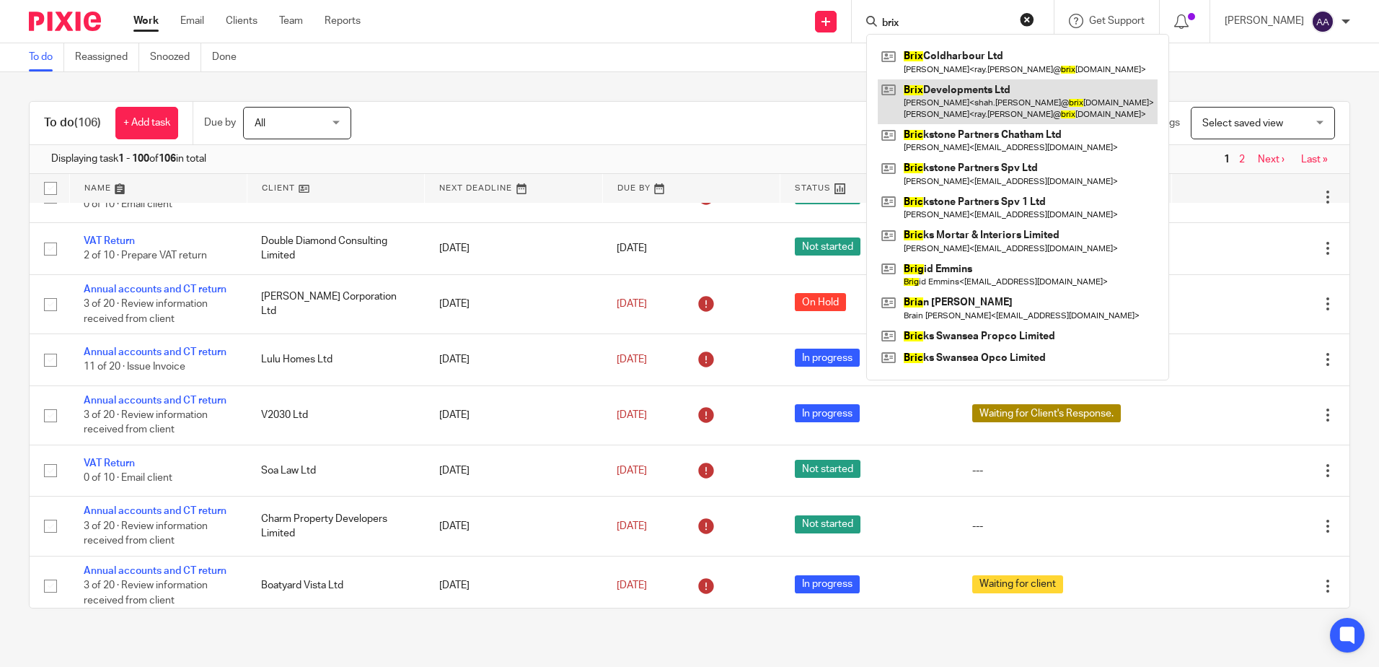
type input "brix"
click at [965, 93] on link at bounding box center [1018, 101] width 280 height 45
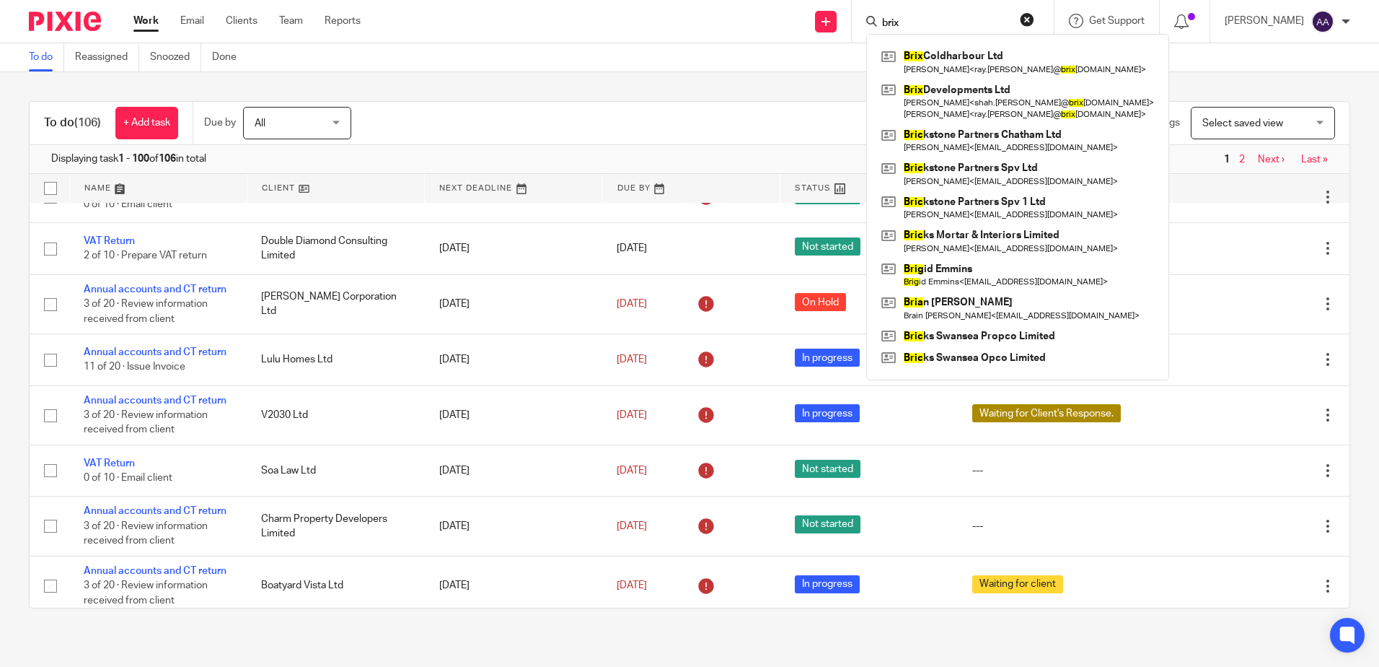
click at [555, 81] on div "To do (106) + Add task Due by All All Today Tomorrow This week Next week This m…" at bounding box center [689, 354] width 1379 height 565
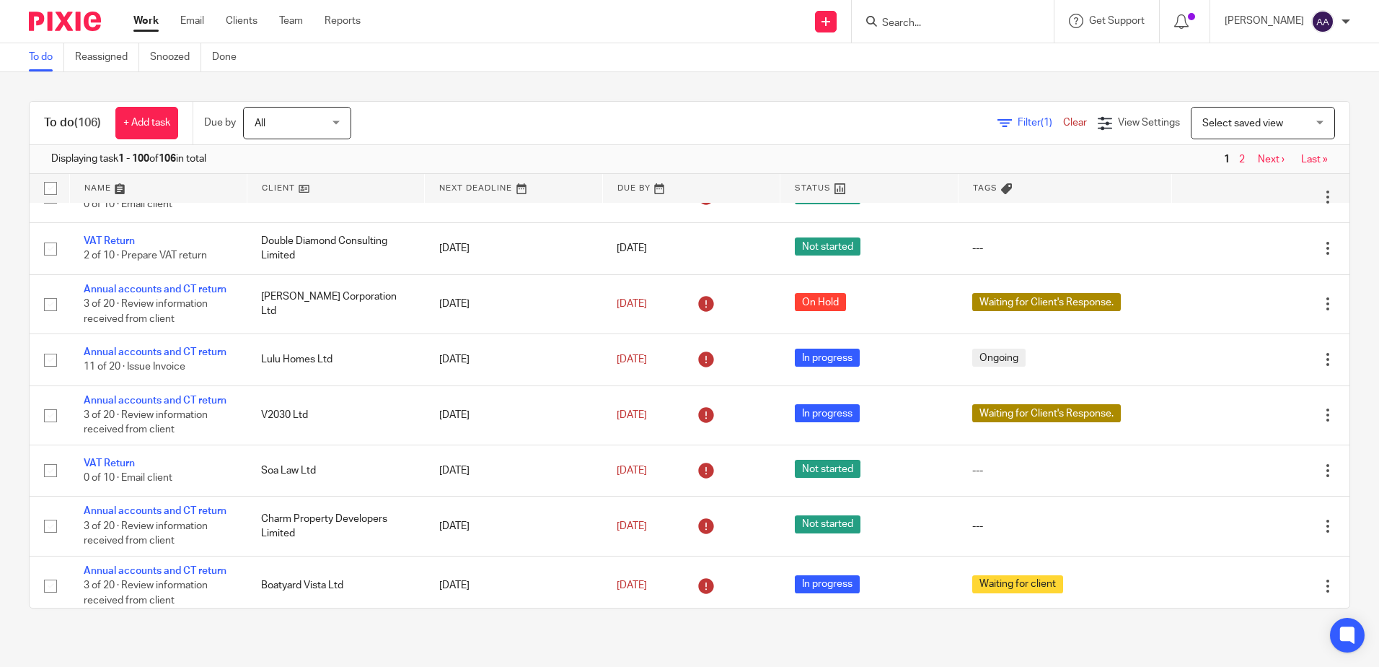
click at [959, 24] on input "Search" at bounding box center [946, 23] width 130 height 13
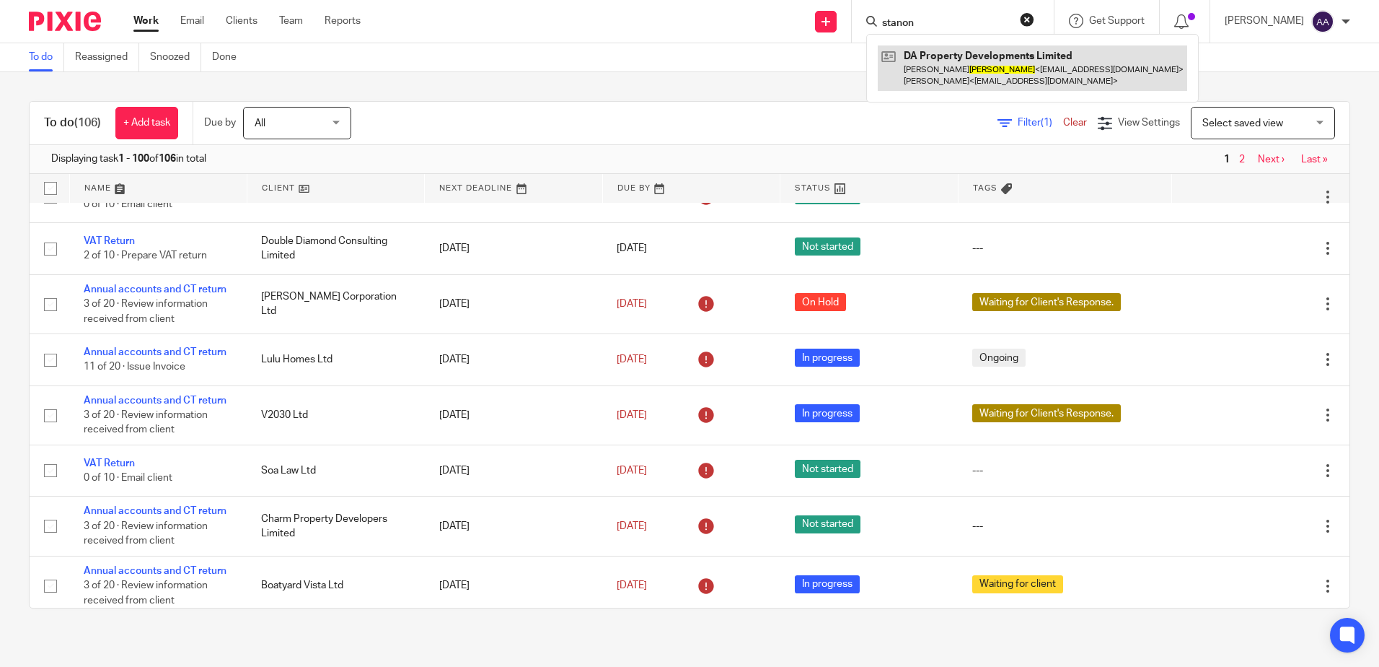
type input "stanon"
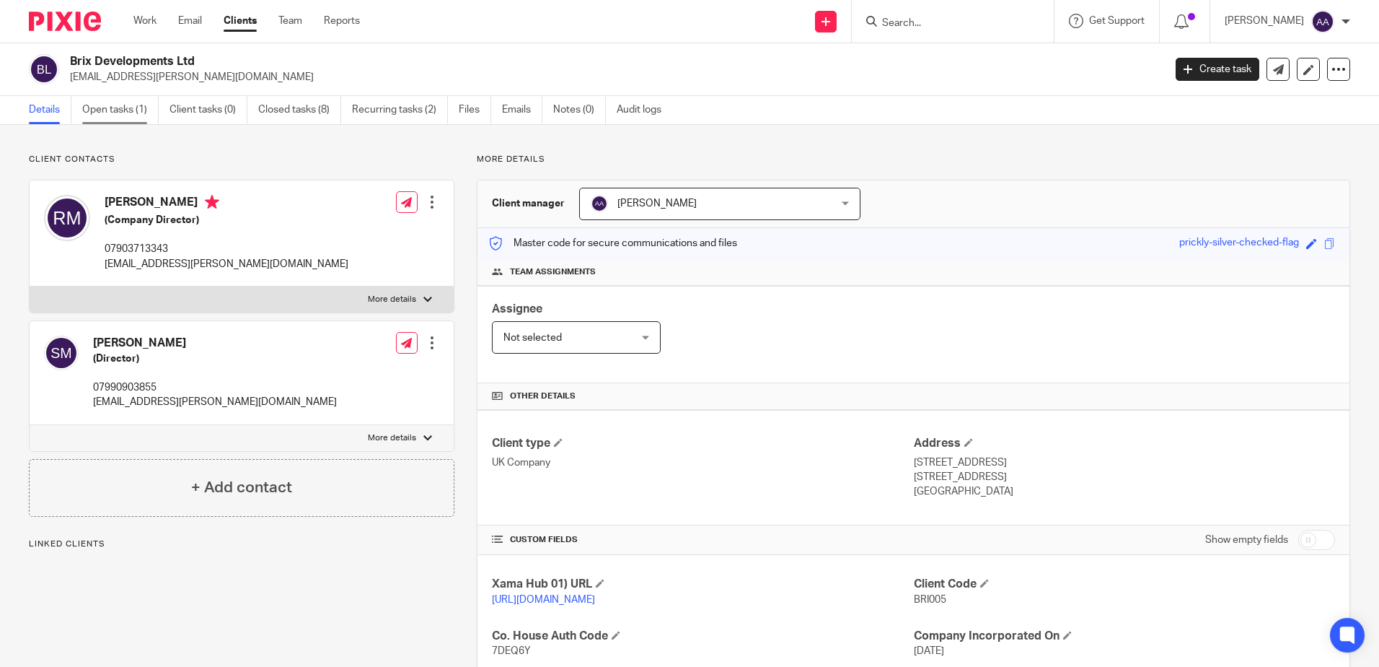
click at [97, 114] on link "Open tasks (1)" at bounding box center [120, 110] width 76 height 28
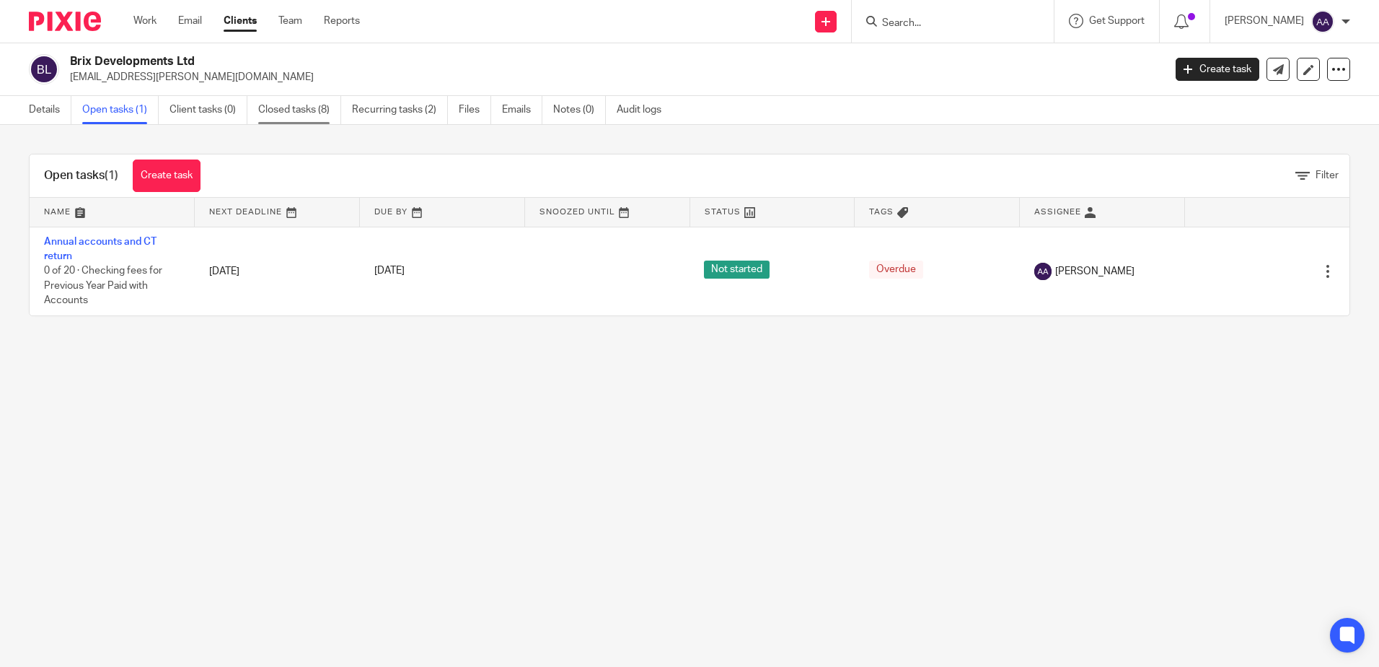
click at [292, 107] on link "Closed tasks (8)" at bounding box center [299, 110] width 83 height 28
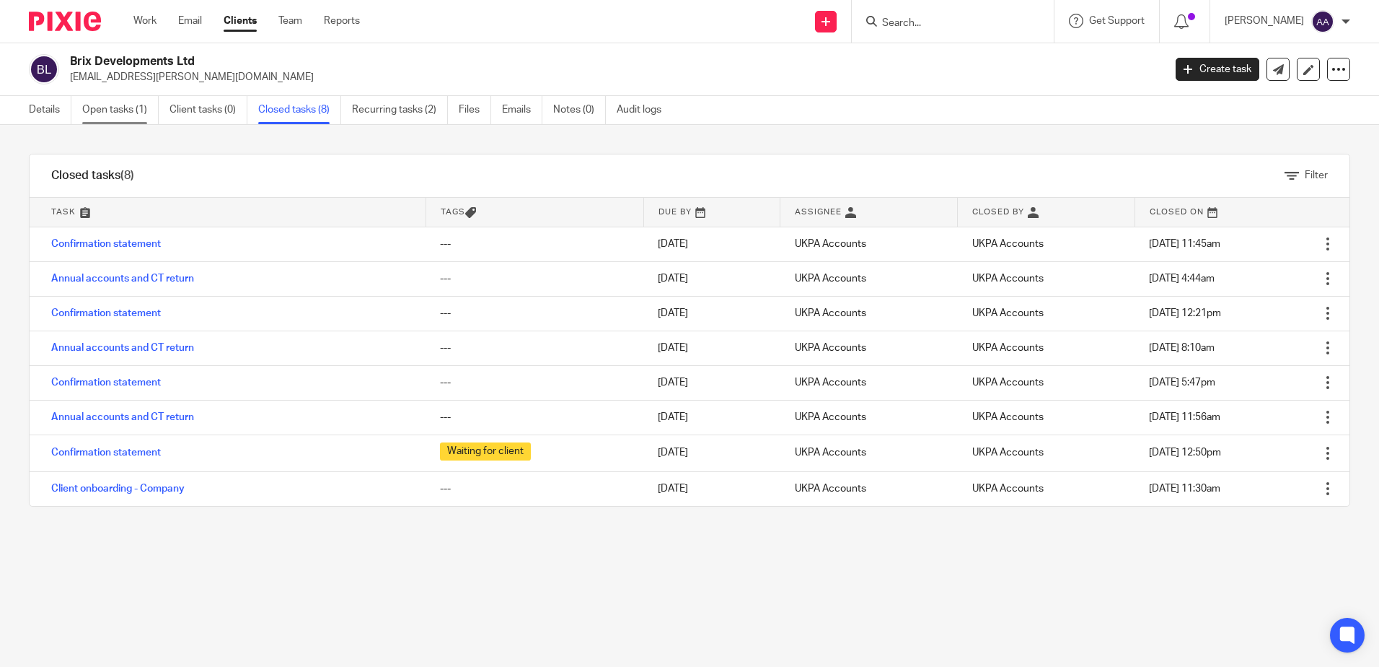
click at [113, 115] on link "Open tasks (1)" at bounding box center [120, 110] width 76 height 28
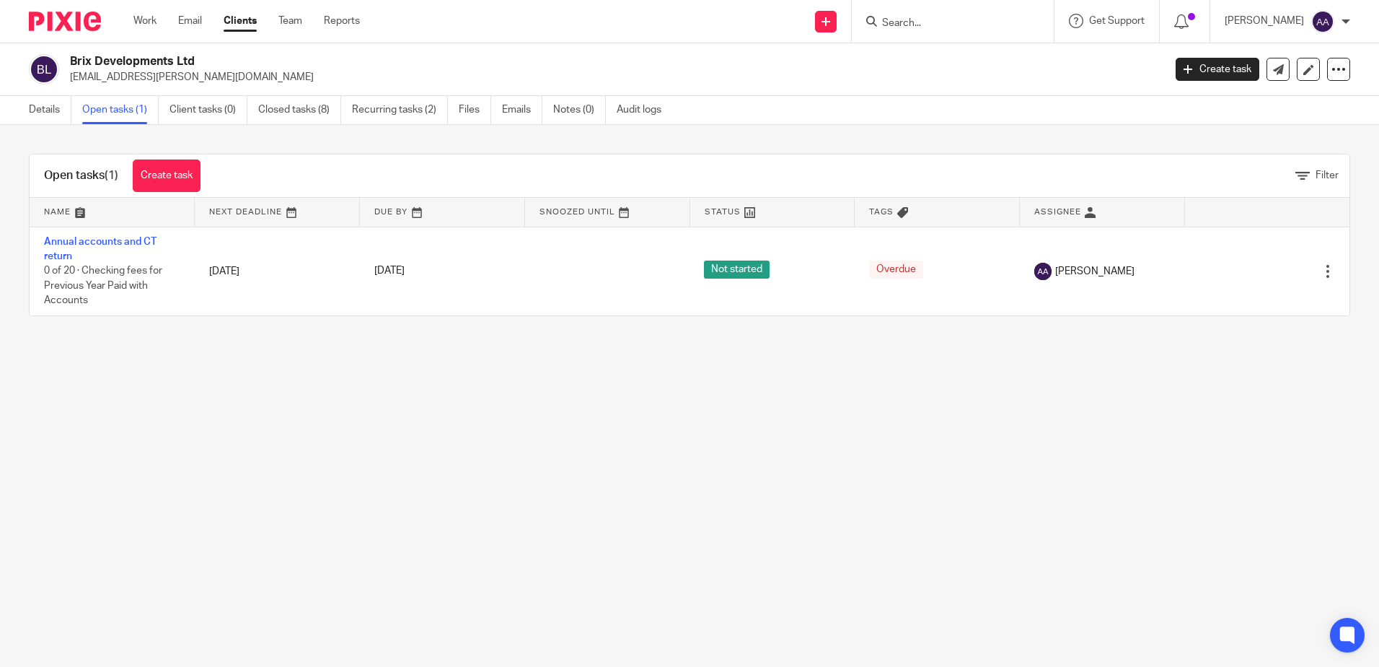
click at [919, 21] on input "Search" at bounding box center [946, 23] width 130 height 13
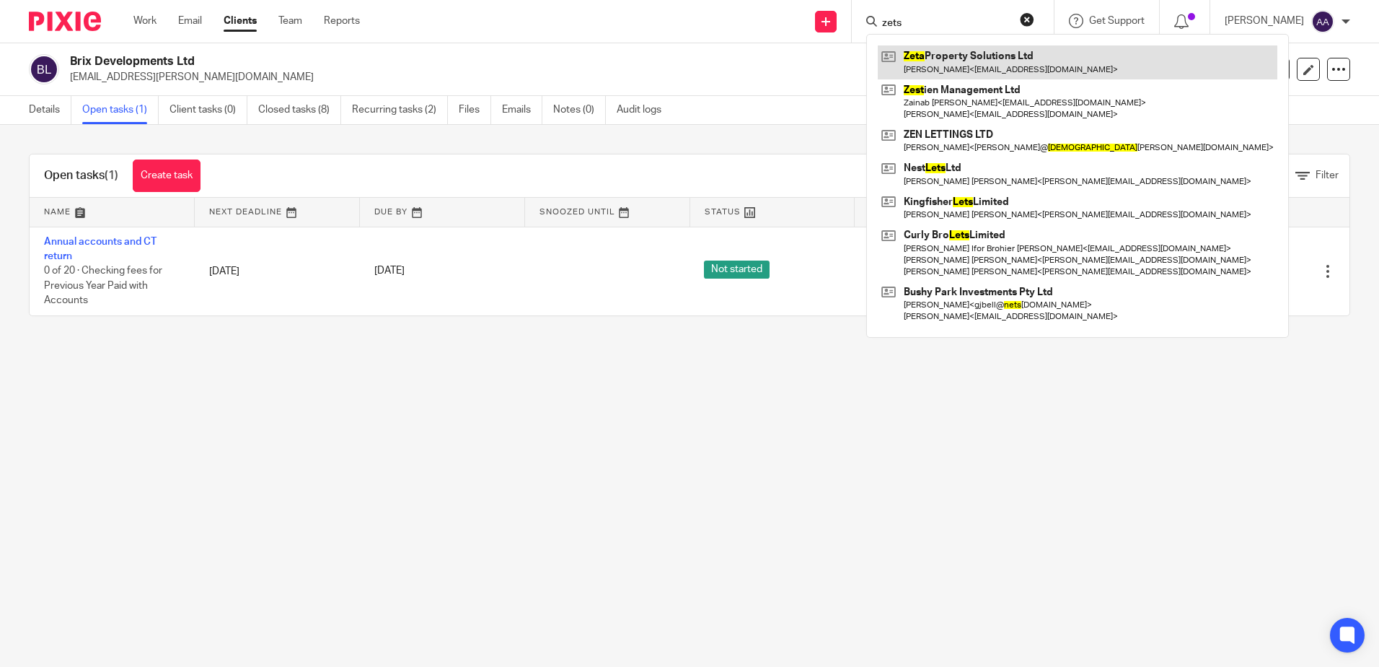
type input "zets"
click at [930, 66] on link at bounding box center [1078, 61] width 400 height 33
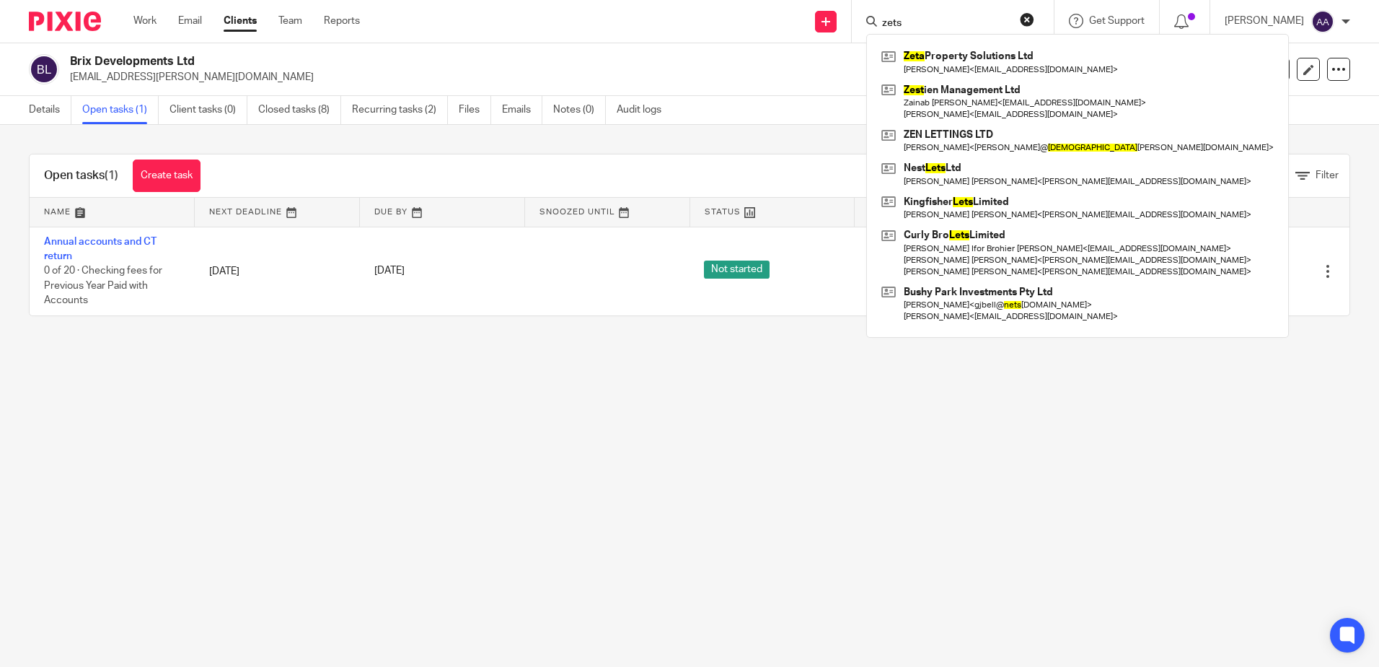
click at [578, 49] on div "Brix Developments Ltd ray.miah@brixdevelopments.co.uk Create task Update from C…" at bounding box center [689, 69] width 1379 height 53
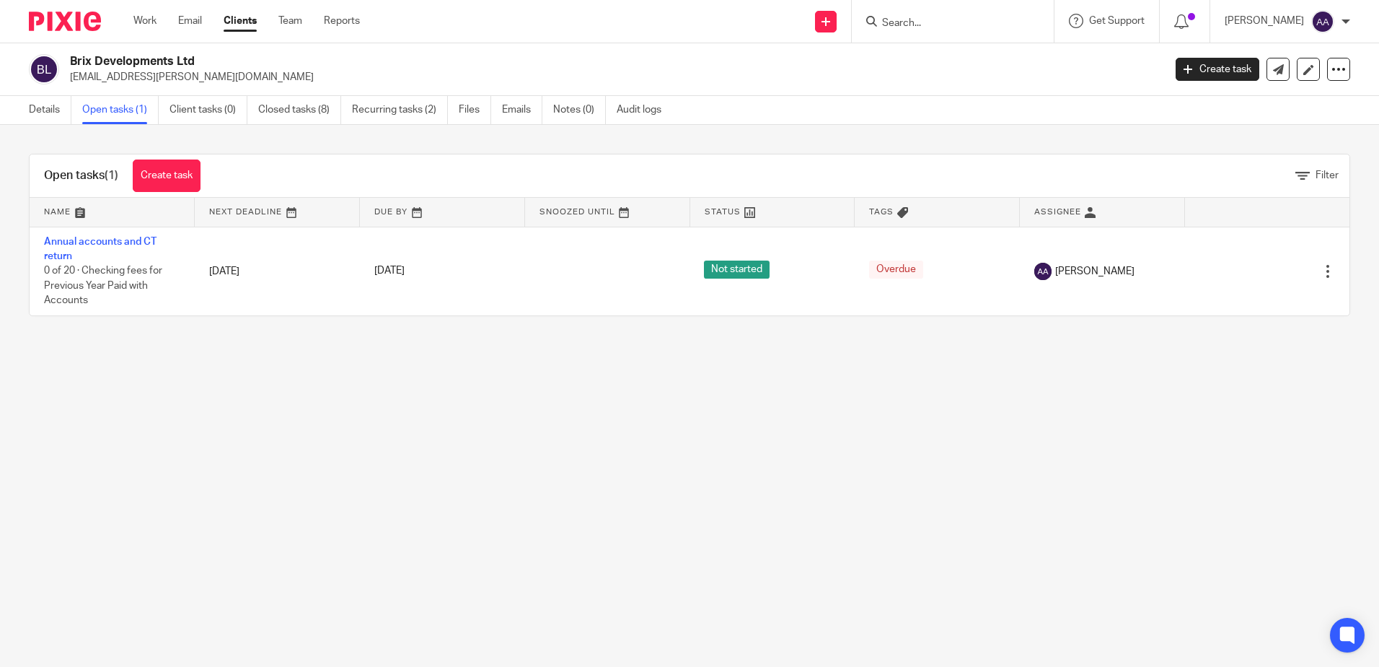
click at [94, 22] on img at bounding box center [65, 21] width 72 height 19
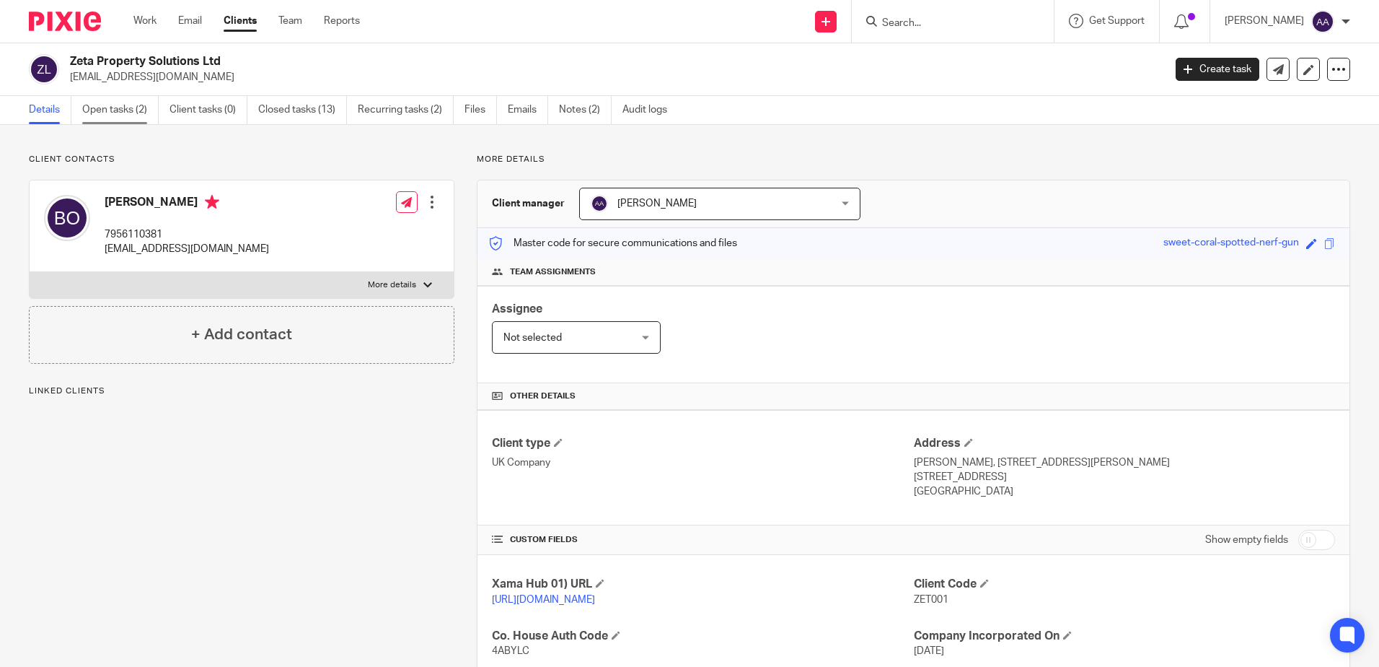
click at [141, 104] on link "Open tasks (2)" at bounding box center [120, 110] width 76 height 28
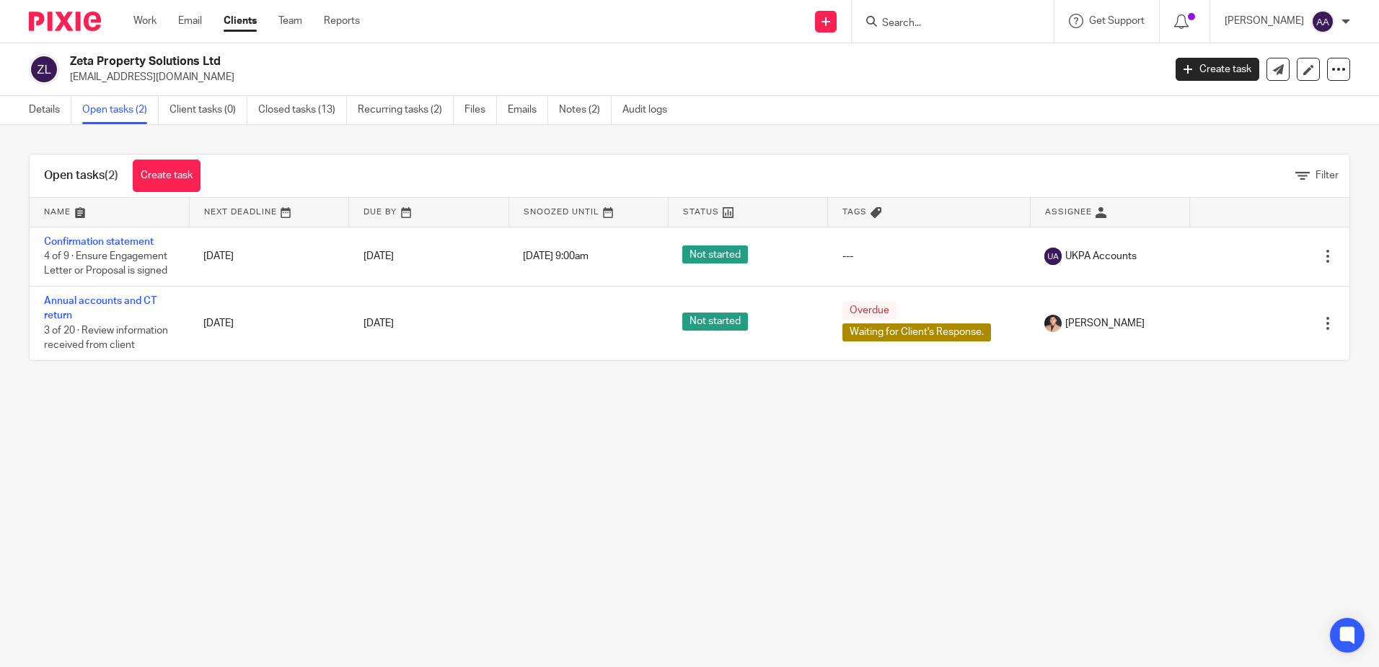
click at [941, 27] on input "Search" at bounding box center [946, 23] width 130 height 13
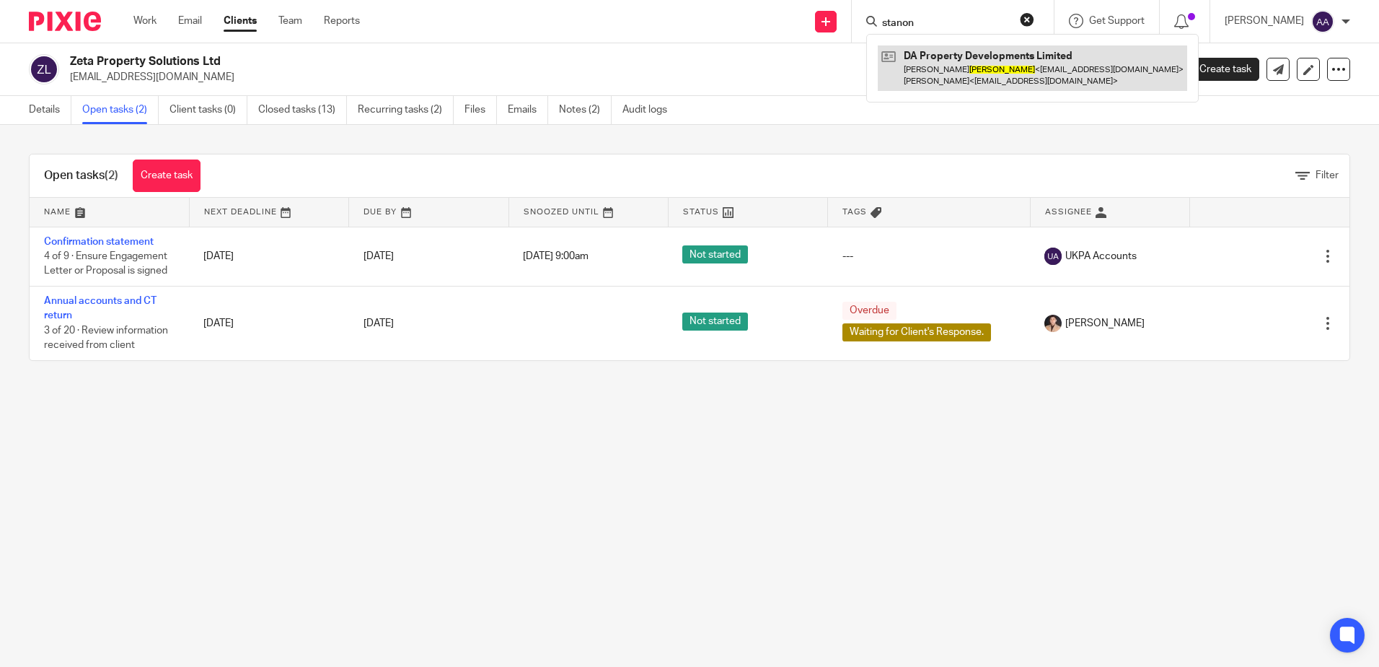
type input "stanon"
drag, startPoint x: 947, startPoint y: 69, endPoint x: 914, endPoint y: 63, distance: 33.7
click at [947, 69] on link at bounding box center [1032, 67] width 309 height 45
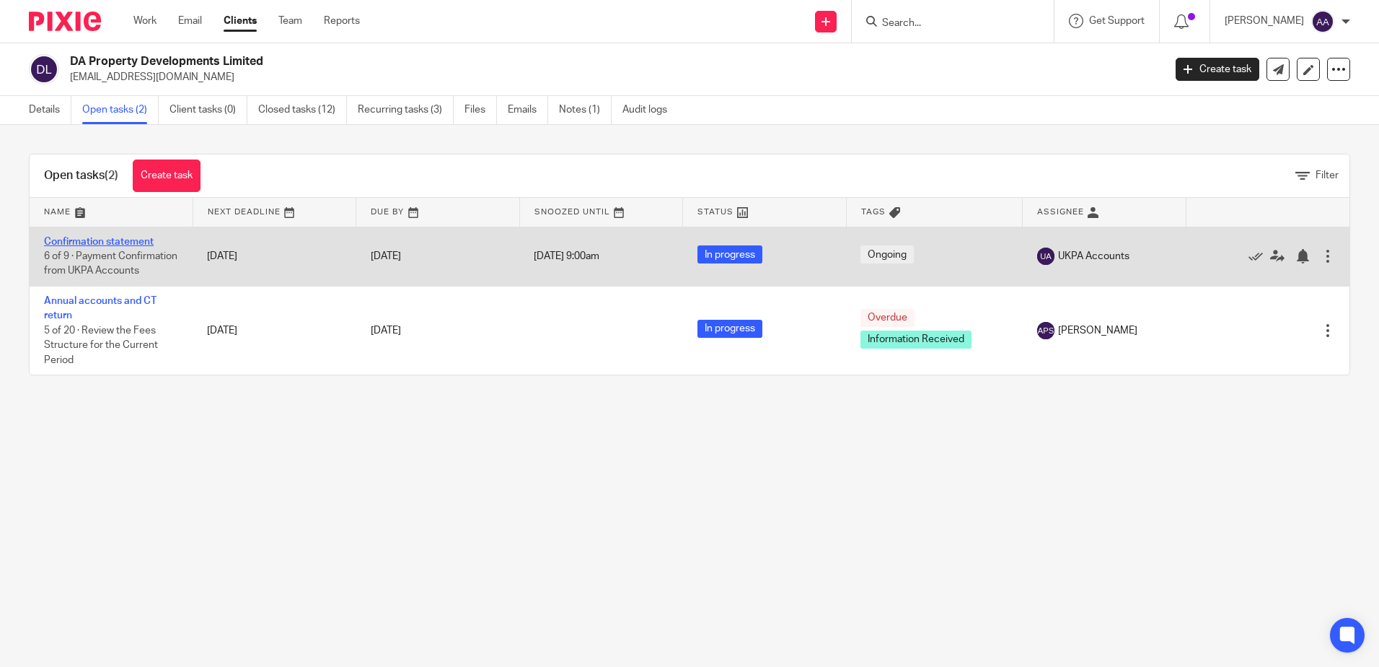
click at [115, 245] on link "Confirmation statement" at bounding box center [99, 242] width 110 height 10
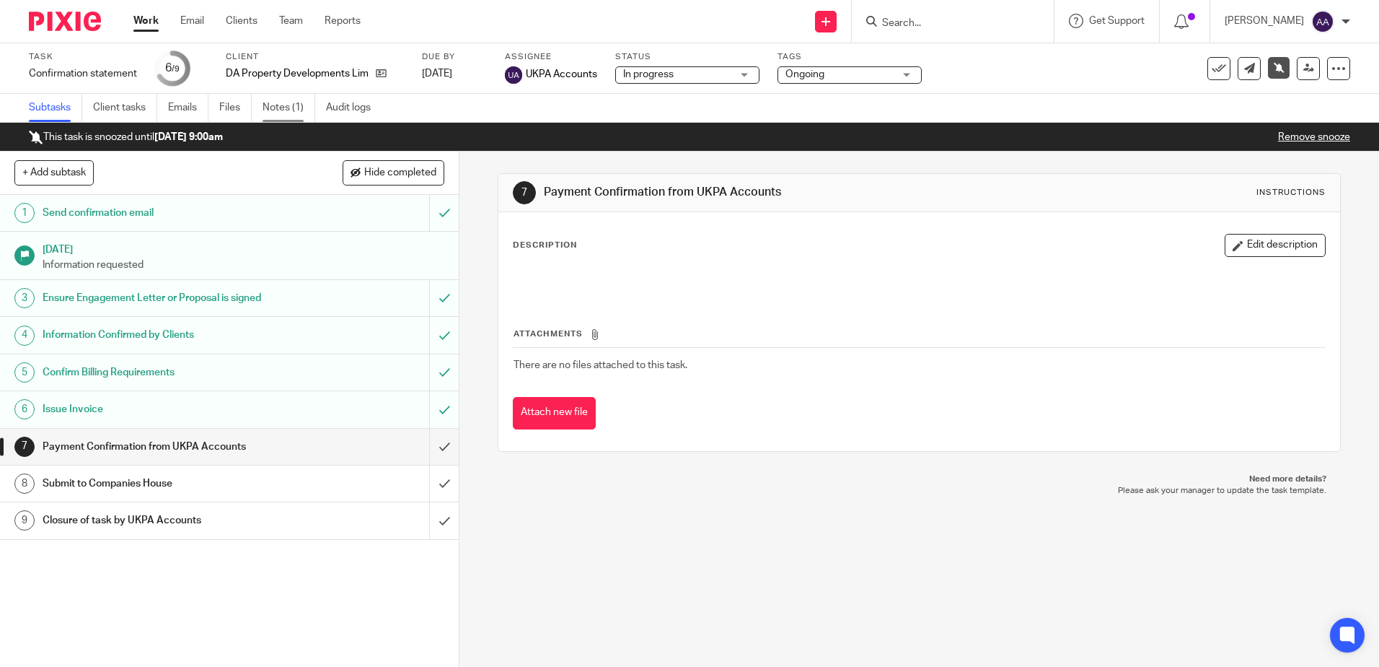
click at [305, 113] on link "Notes (1)" at bounding box center [289, 108] width 53 height 28
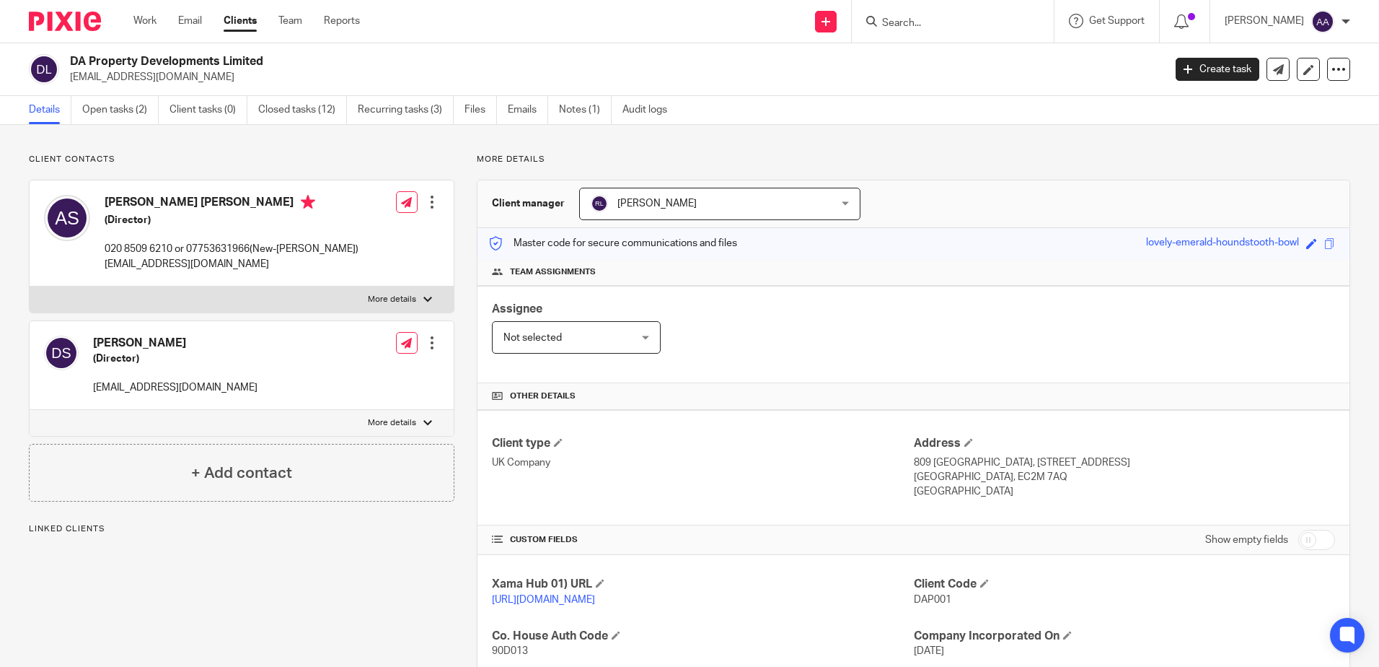
scroll to position [289, 0]
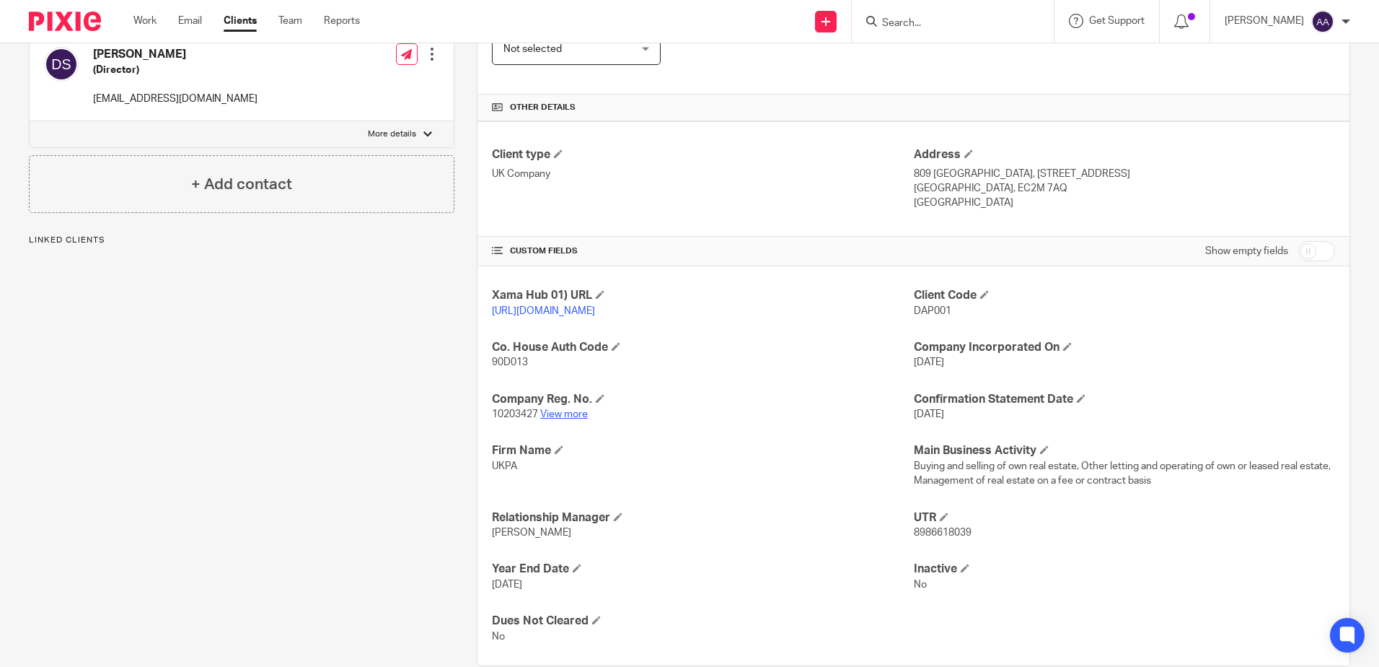
click at [573, 419] on link "View more" at bounding box center [564, 414] width 48 height 10
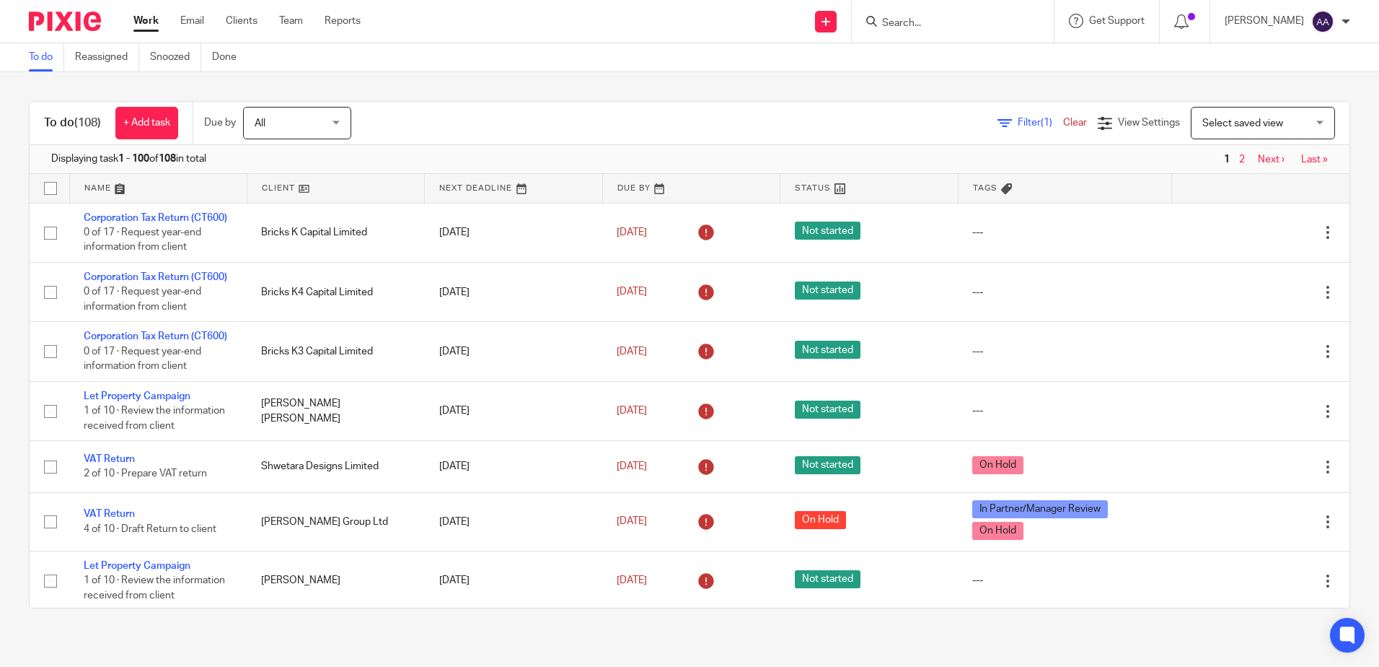
click at [954, 92] on div "To do (108) + Add task Due by All All [DATE] [DATE] This week Next week This mo…" at bounding box center [689, 354] width 1379 height 565
click at [1164, 75] on div "To do (108) + Add task Due by All All [DATE] [DATE] This week Next week This mo…" at bounding box center [689, 354] width 1379 height 565
